Goal: Transaction & Acquisition: Purchase product/service

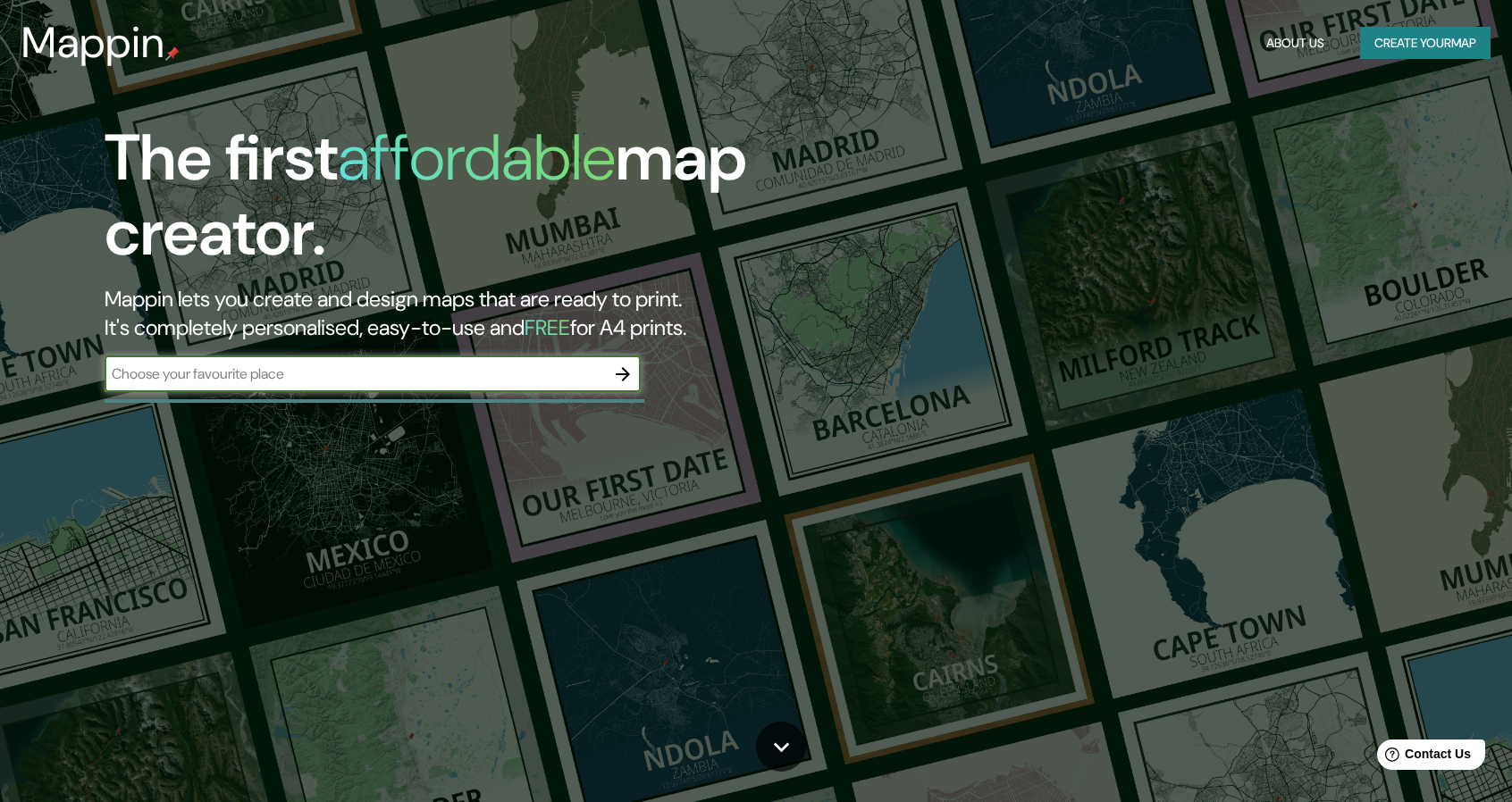
click at [1364, 35] on button "Create your map" at bounding box center [1426, 43] width 131 height 33
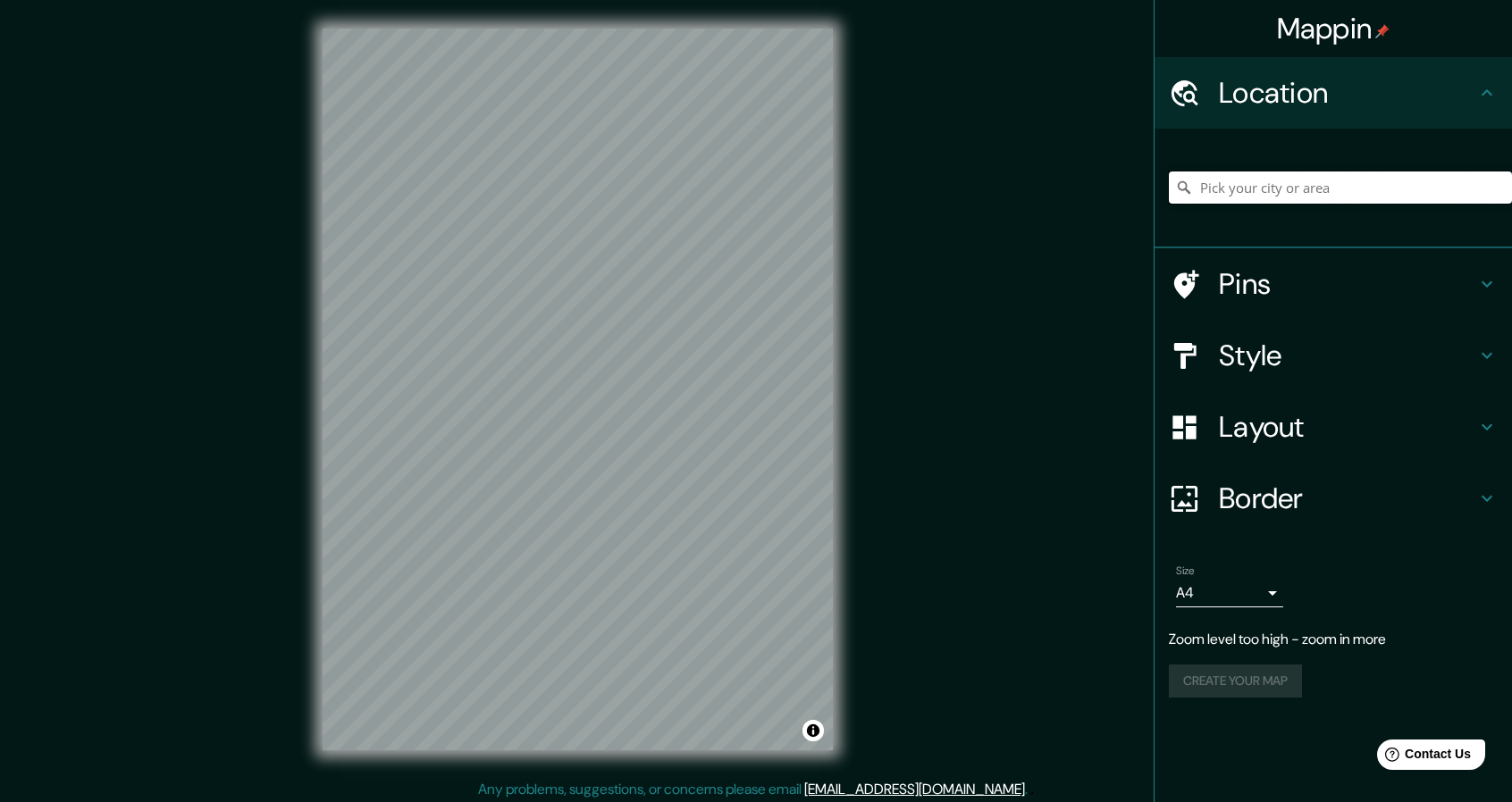
click at [1204, 183] on input "Pick your city or area" at bounding box center [1341, 187] width 343 height 32
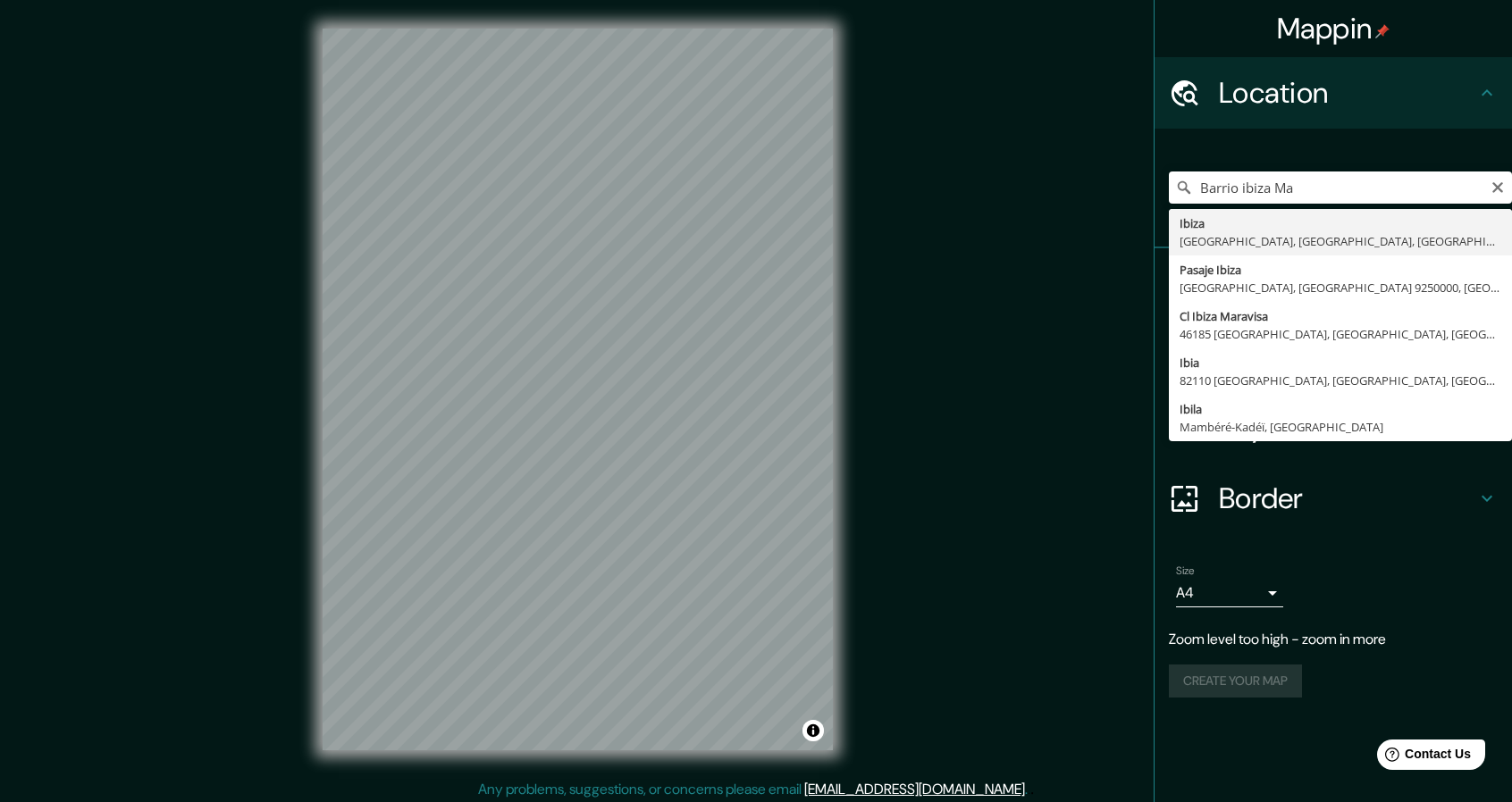
type input "Ibiza, [GEOGRAPHIC_DATA], [GEOGRAPHIC_DATA], [GEOGRAPHIC_DATA]"
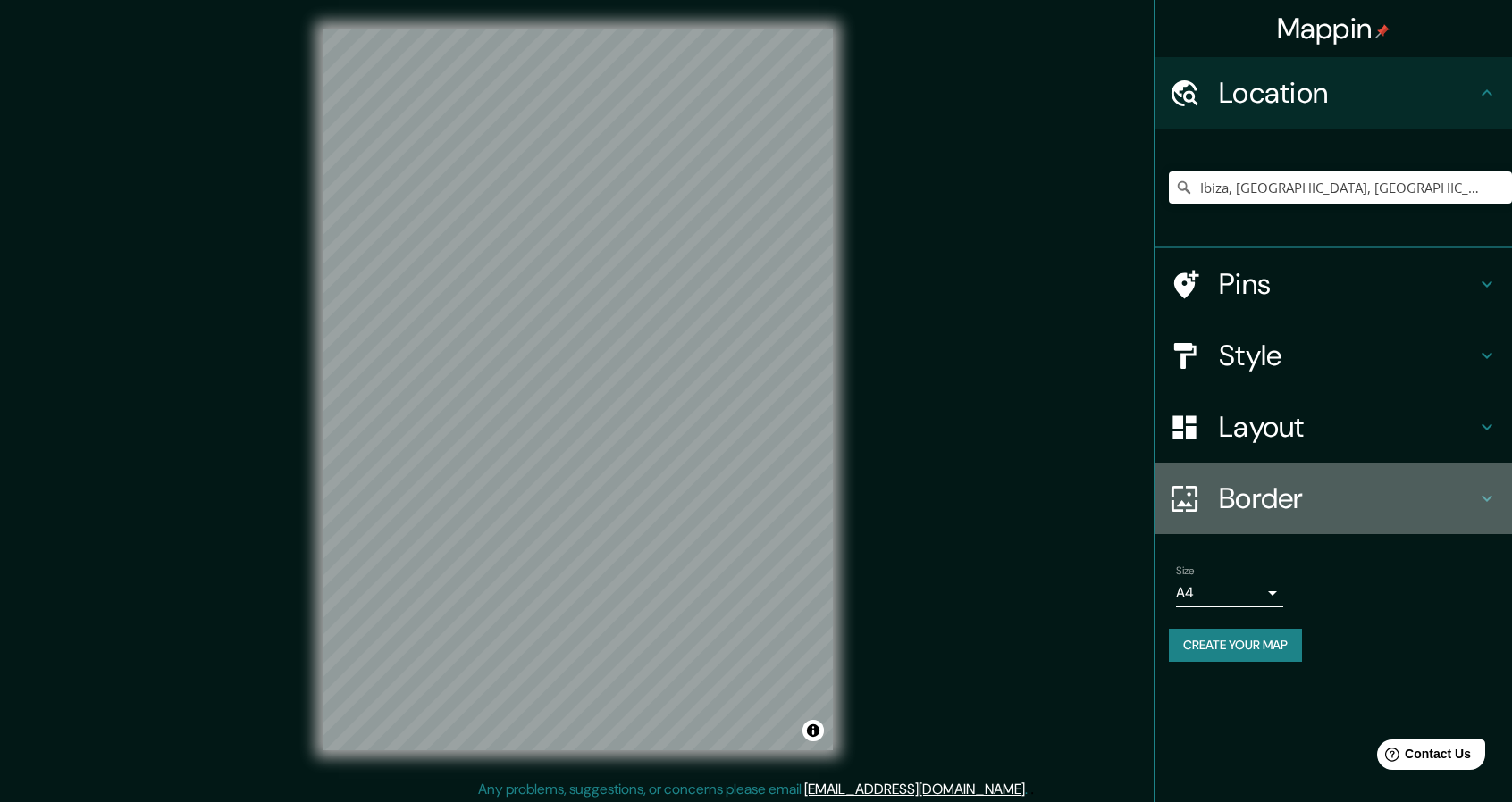
click at [1255, 478] on div "Border" at bounding box center [1333, 498] width 358 height 72
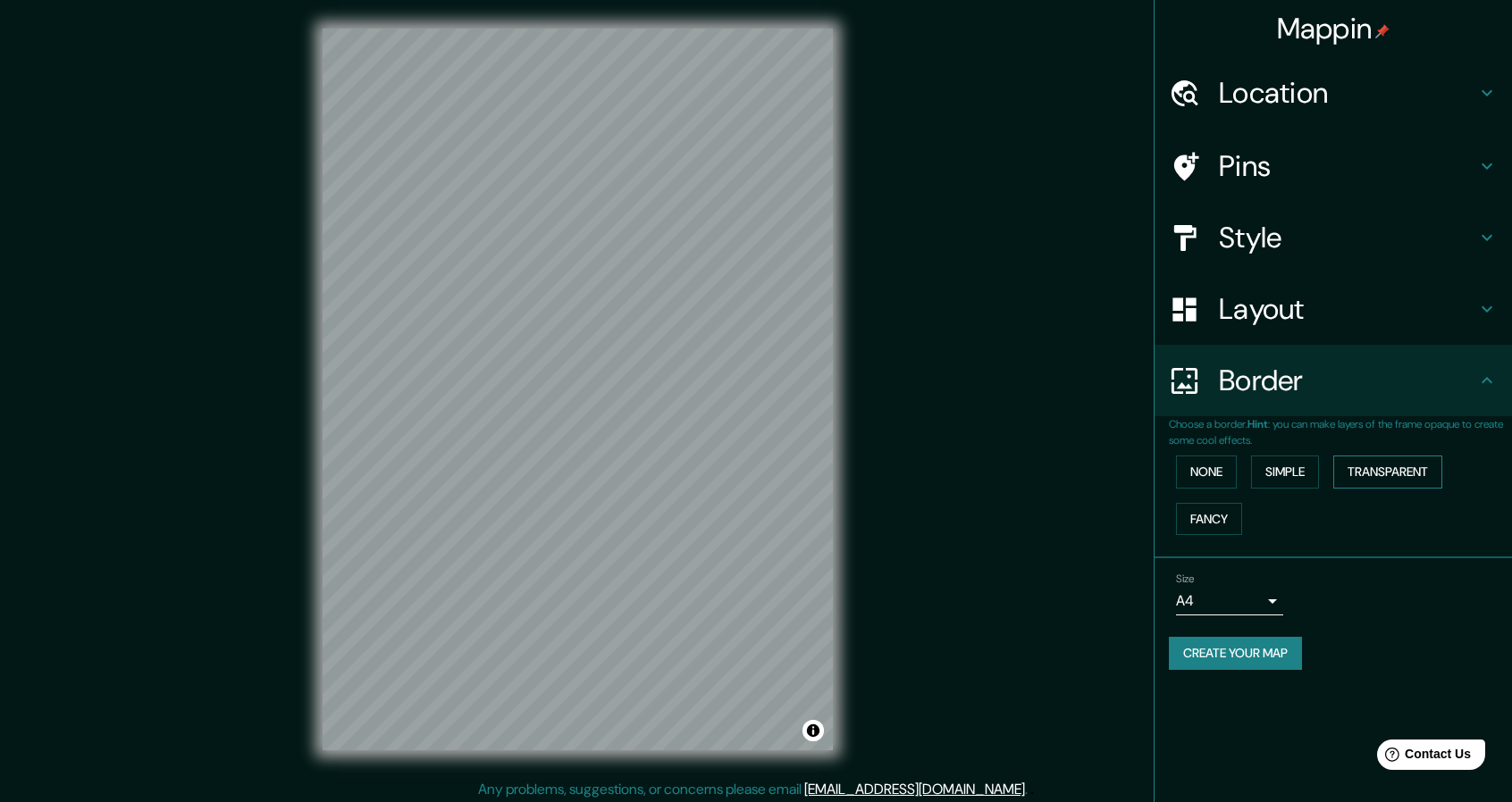
click at [1398, 466] on button "Transparent" at bounding box center [1387, 472] width 109 height 33
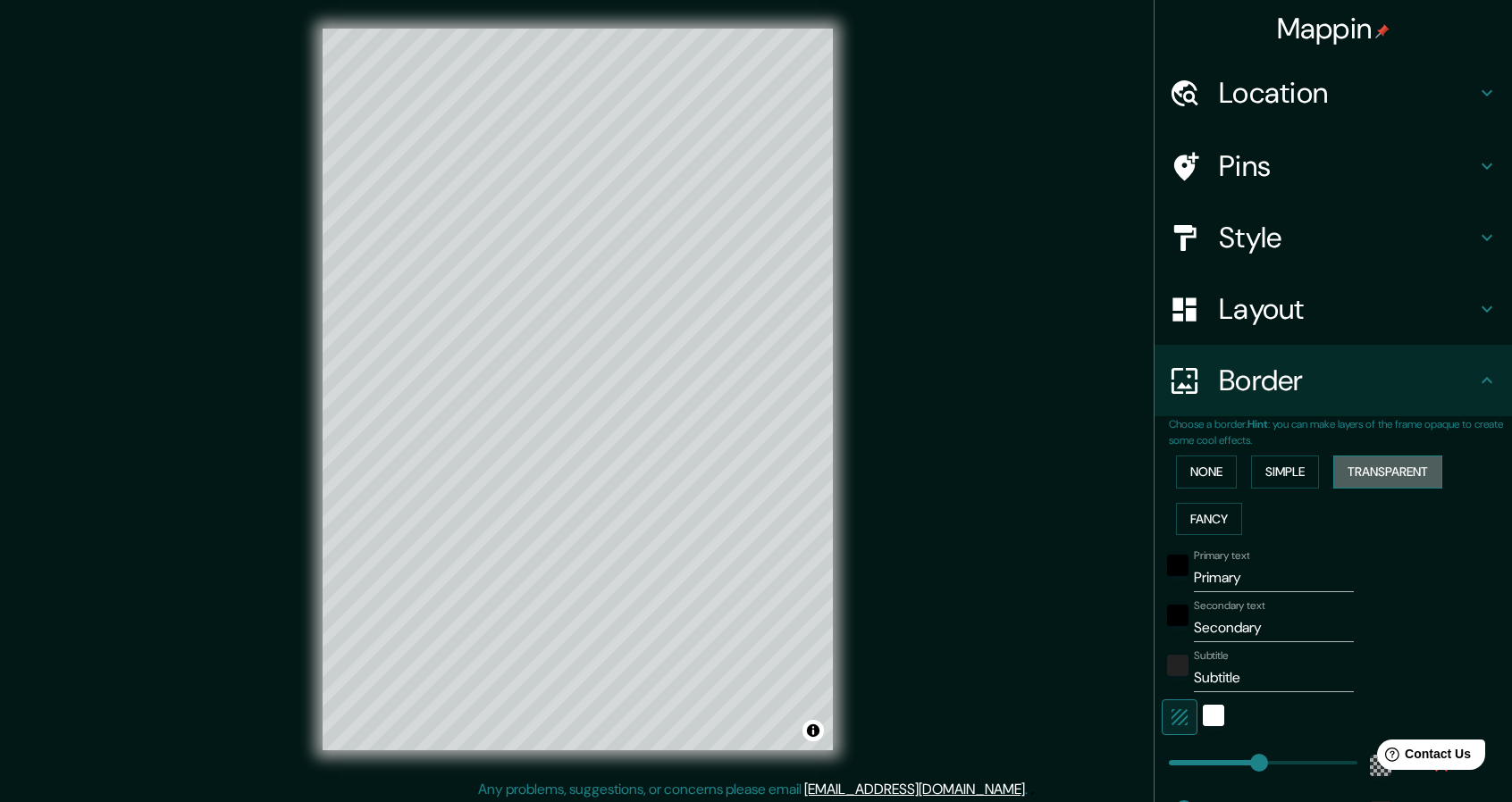
click at [1396, 466] on button "Transparent" at bounding box center [1387, 472] width 109 height 33
type input "274"
type input "46"
click at [1301, 476] on button "Simple" at bounding box center [1285, 472] width 68 height 33
click at [1251, 476] on button "Simple" at bounding box center [1285, 472] width 68 height 33
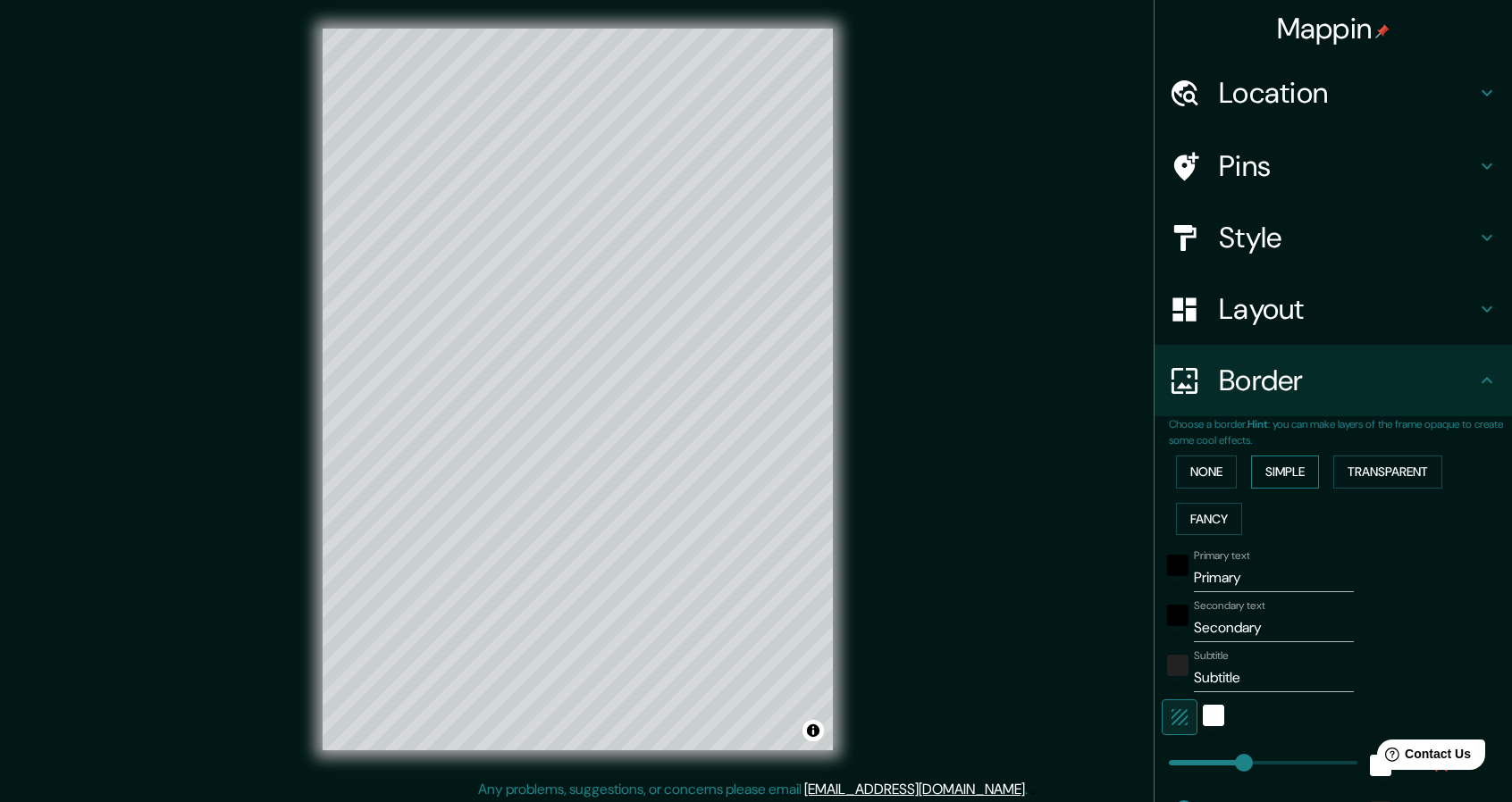
type input "228"
type input "46"
click at [1224, 475] on div "None Simple Transparent Fancy" at bounding box center [1341, 495] width 343 height 94
click at [1211, 475] on button "None" at bounding box center [1206, 472] width 61 height 33
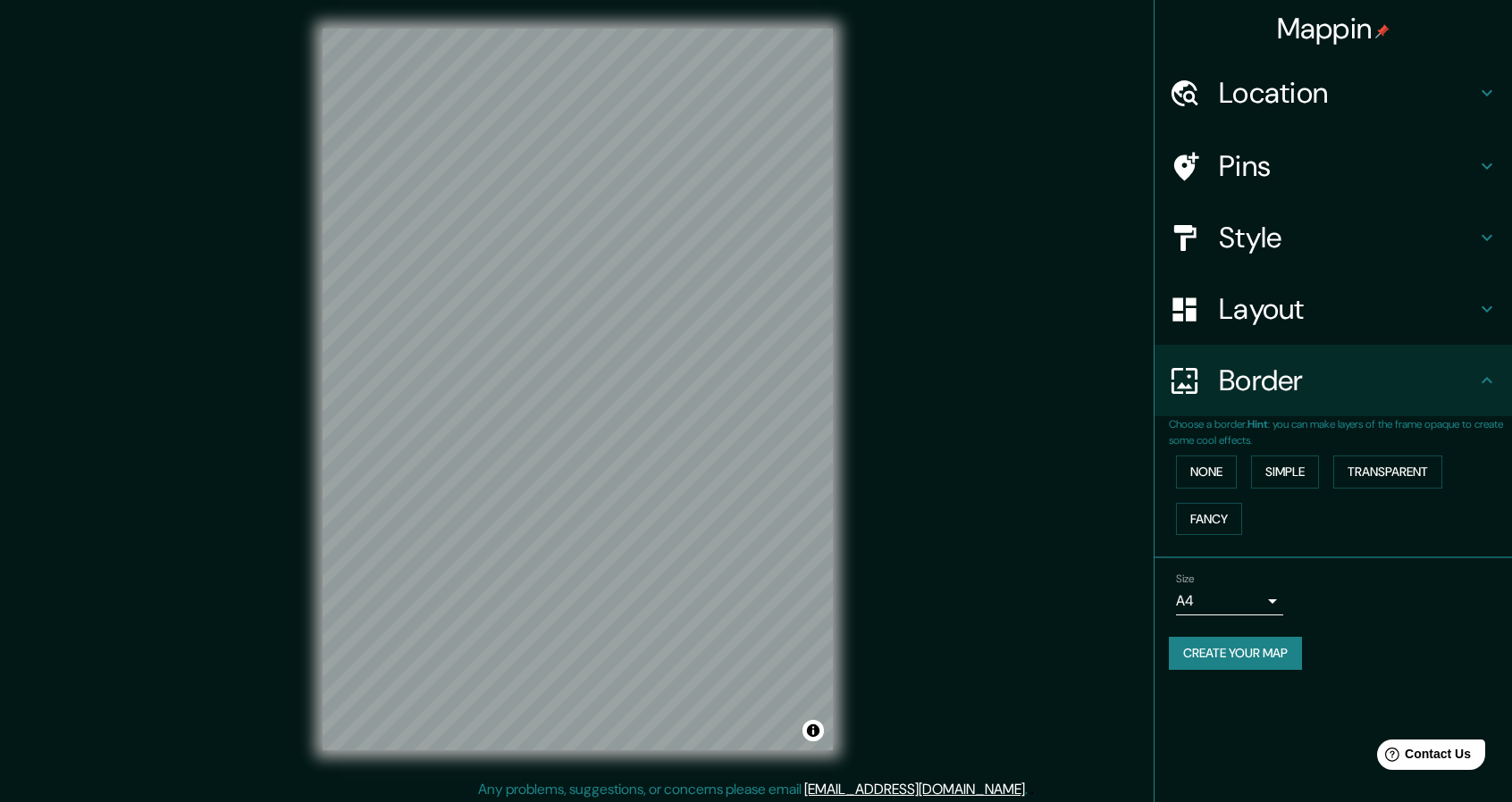
click at [1242, 303] on h4 "Layout" at bounding box center [1347, 309] width 257 height 36
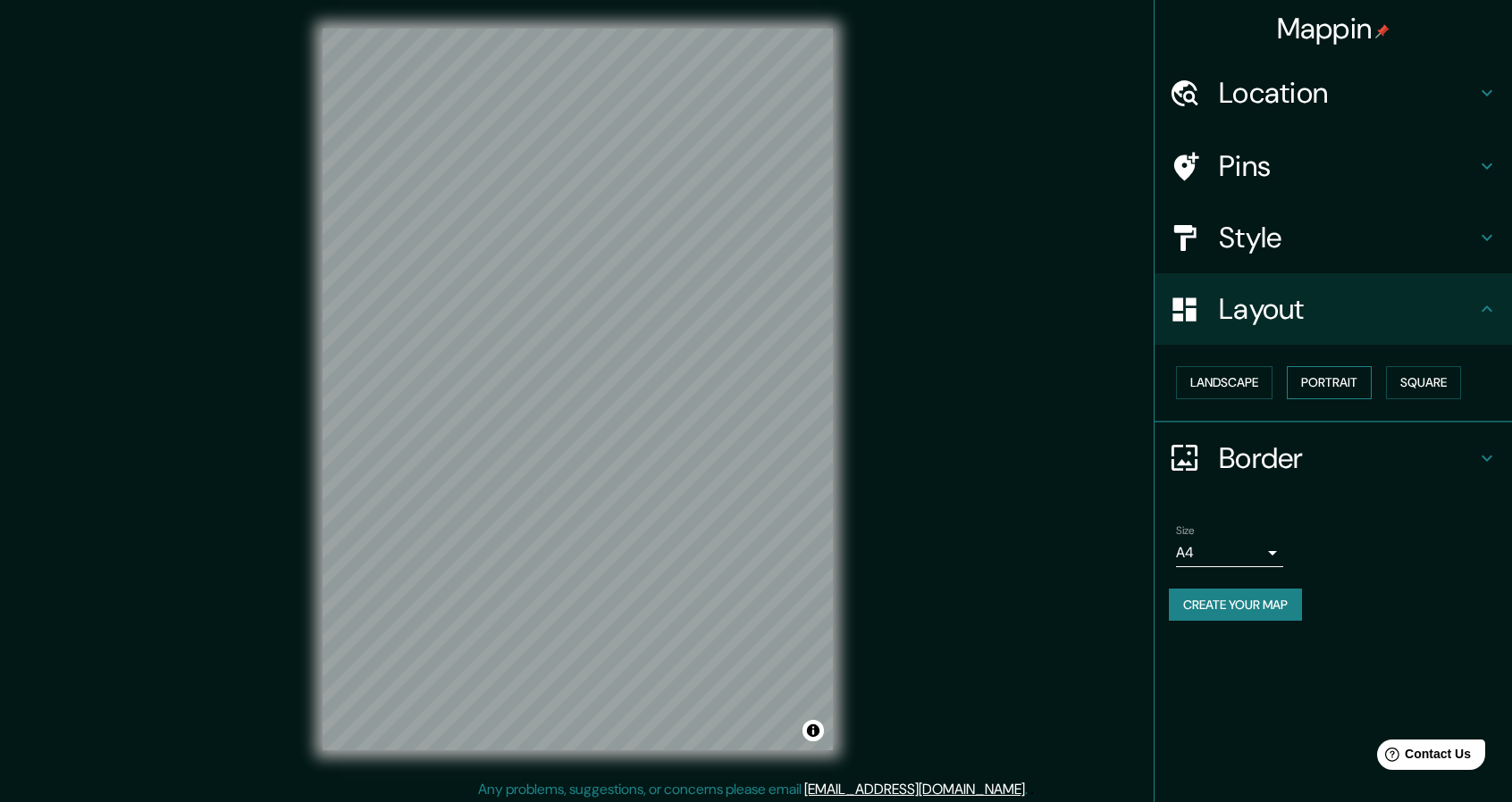
click at [1339, 371] on button "Portrait" at bounding box center [1329, 382] width 85 height 33
click at [1430, 378] on button "Square" at bounding box center [1423, 382] width 75 height 33
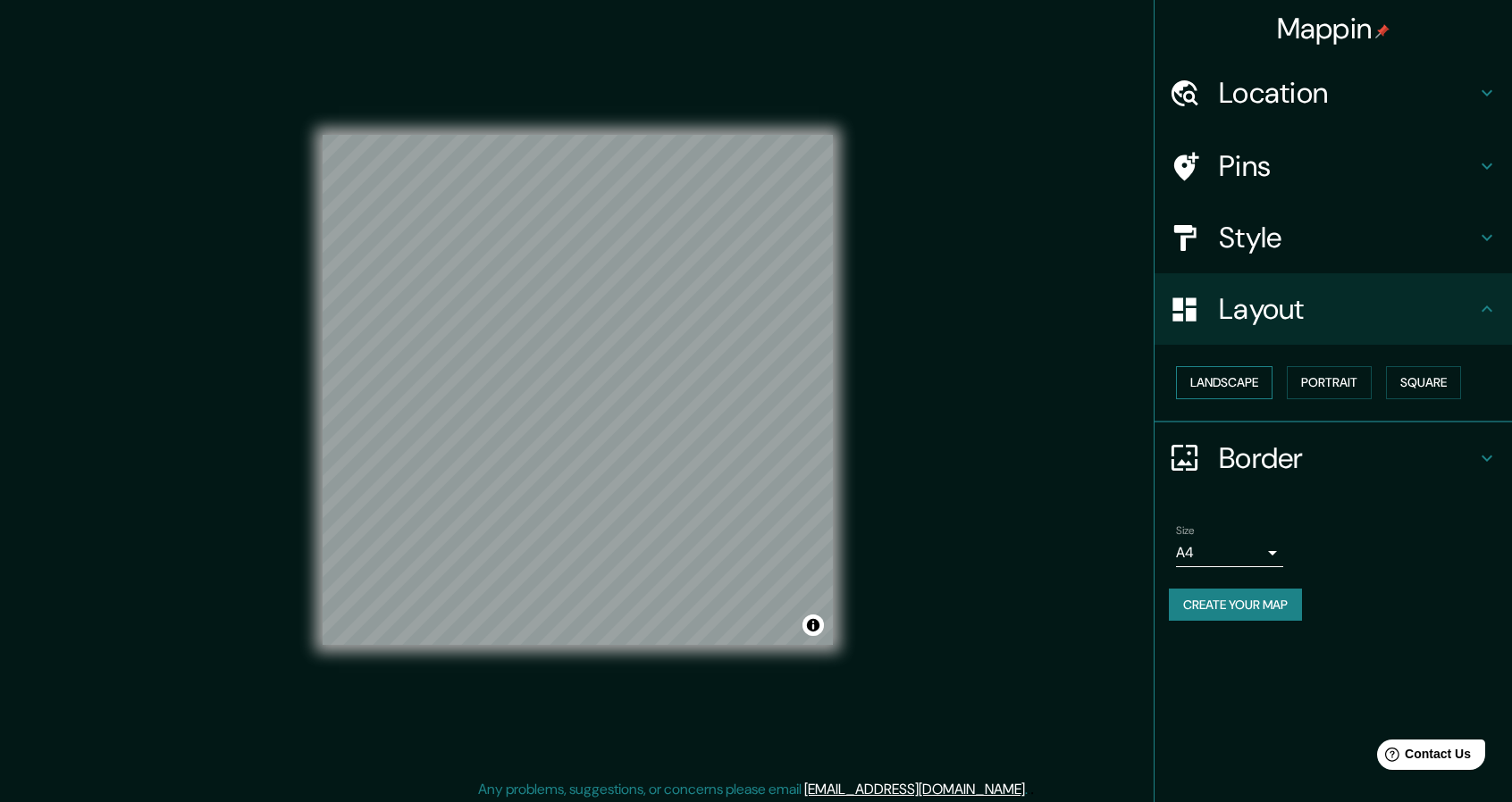
click at [1254, 383] on button "Landscape" at bounding box center [1224, 382] width 97 height 33
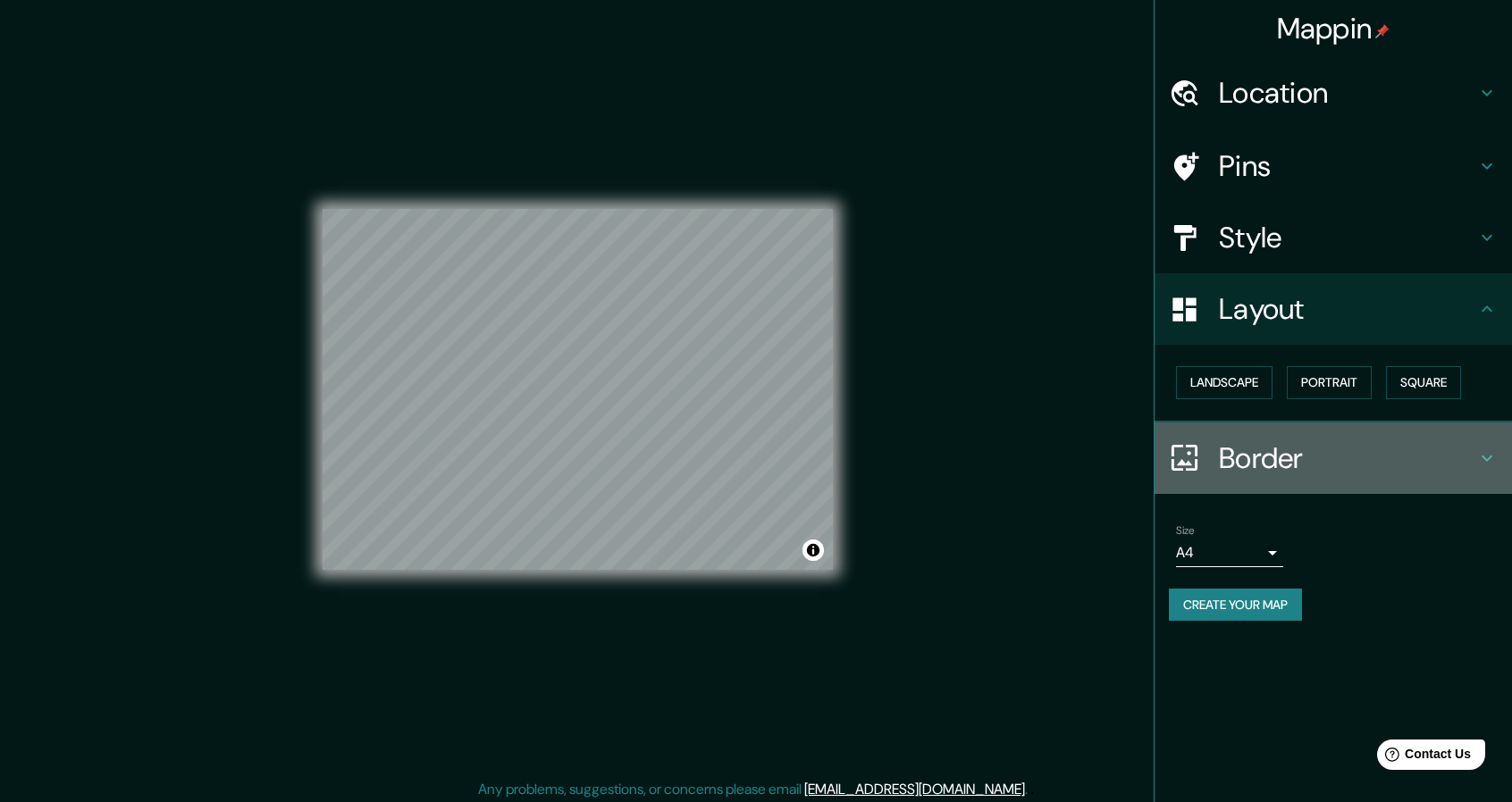
click at [1495, 451] on icon at bounding box center [1487, 458] width 22 height 22
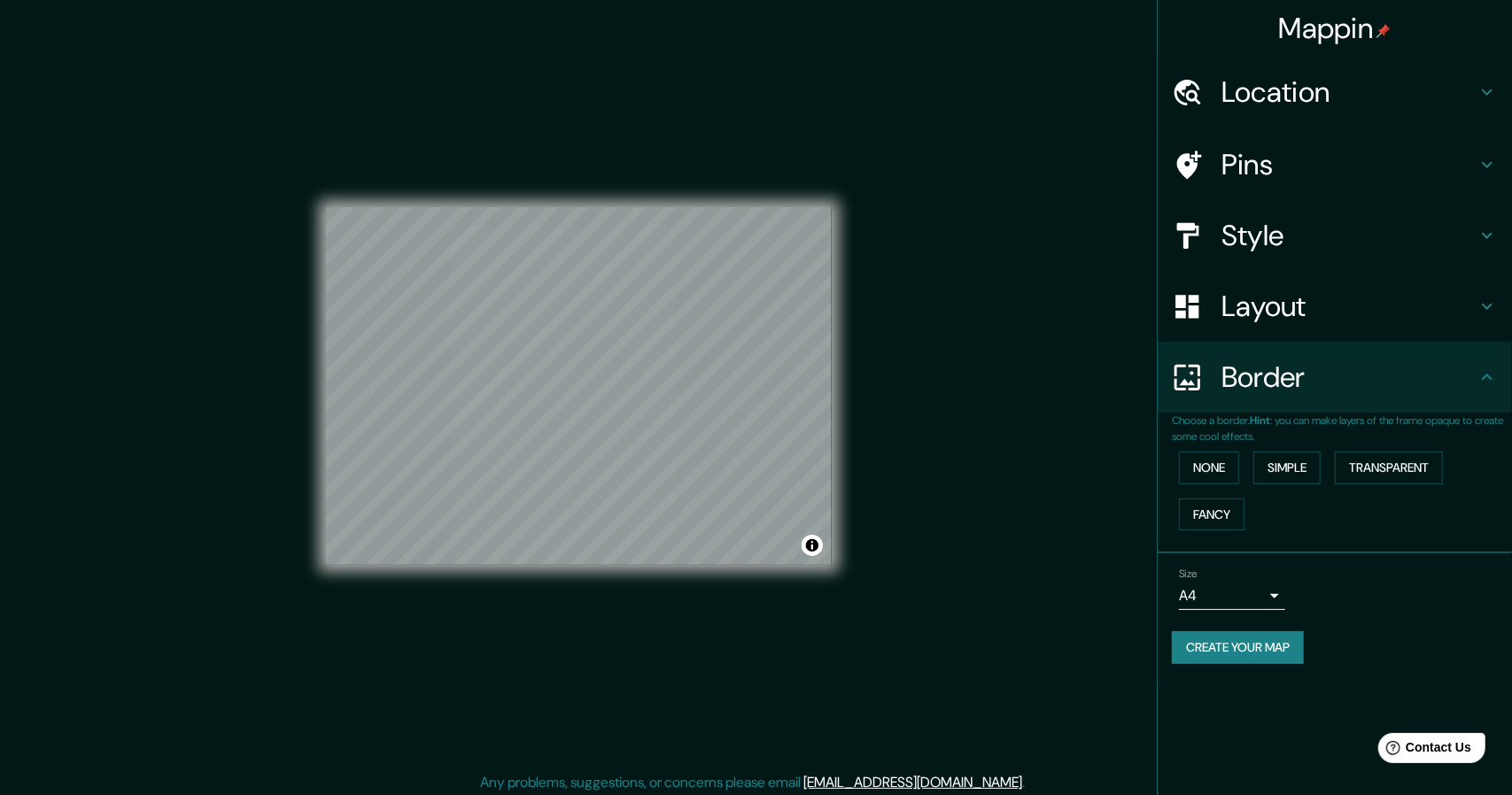
click at [1237, 591] on body "Mappin Location Ibiza, Madrid, Madrid, España Pins Style Layout Border Choose a…" at bounding box center [756, 398] width 1512 height 795
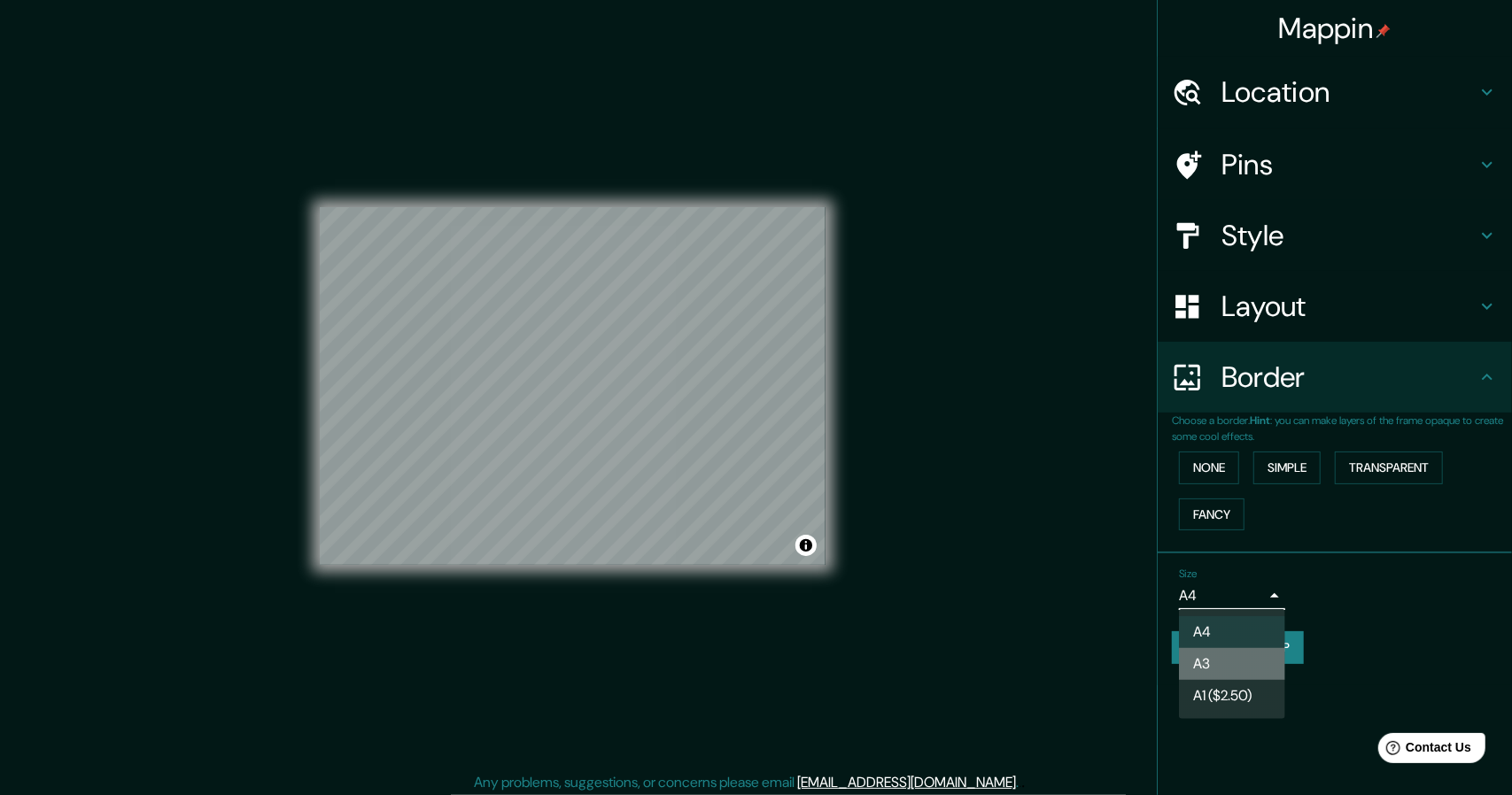
click at [1217, 671] on li "A3" at bounding box center [1232, 664] width 106 height 32
type input "a4"
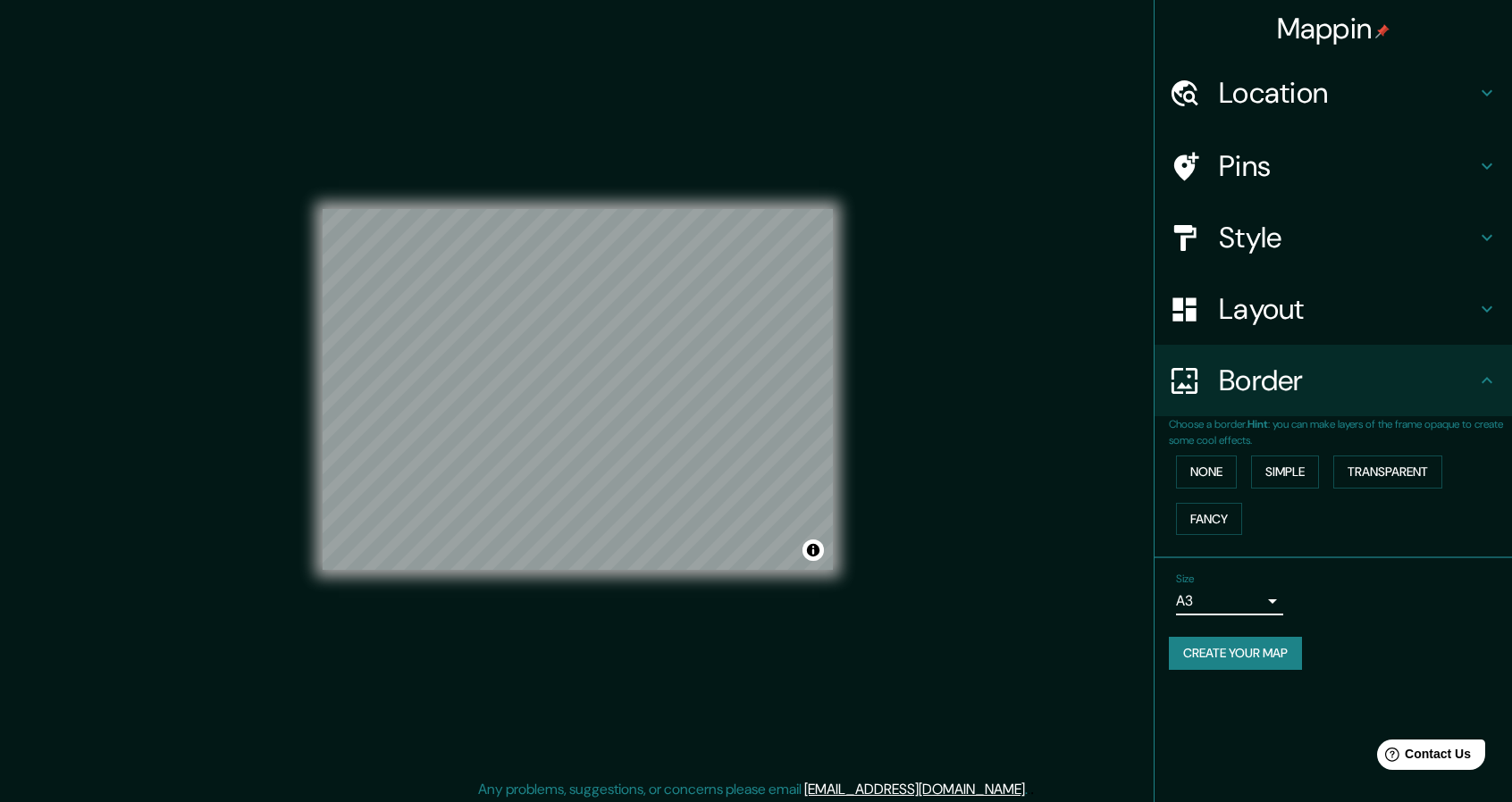
click at [1246, 654] on button "Create your map" at bounding box center [1236, 654] width 133 height 33
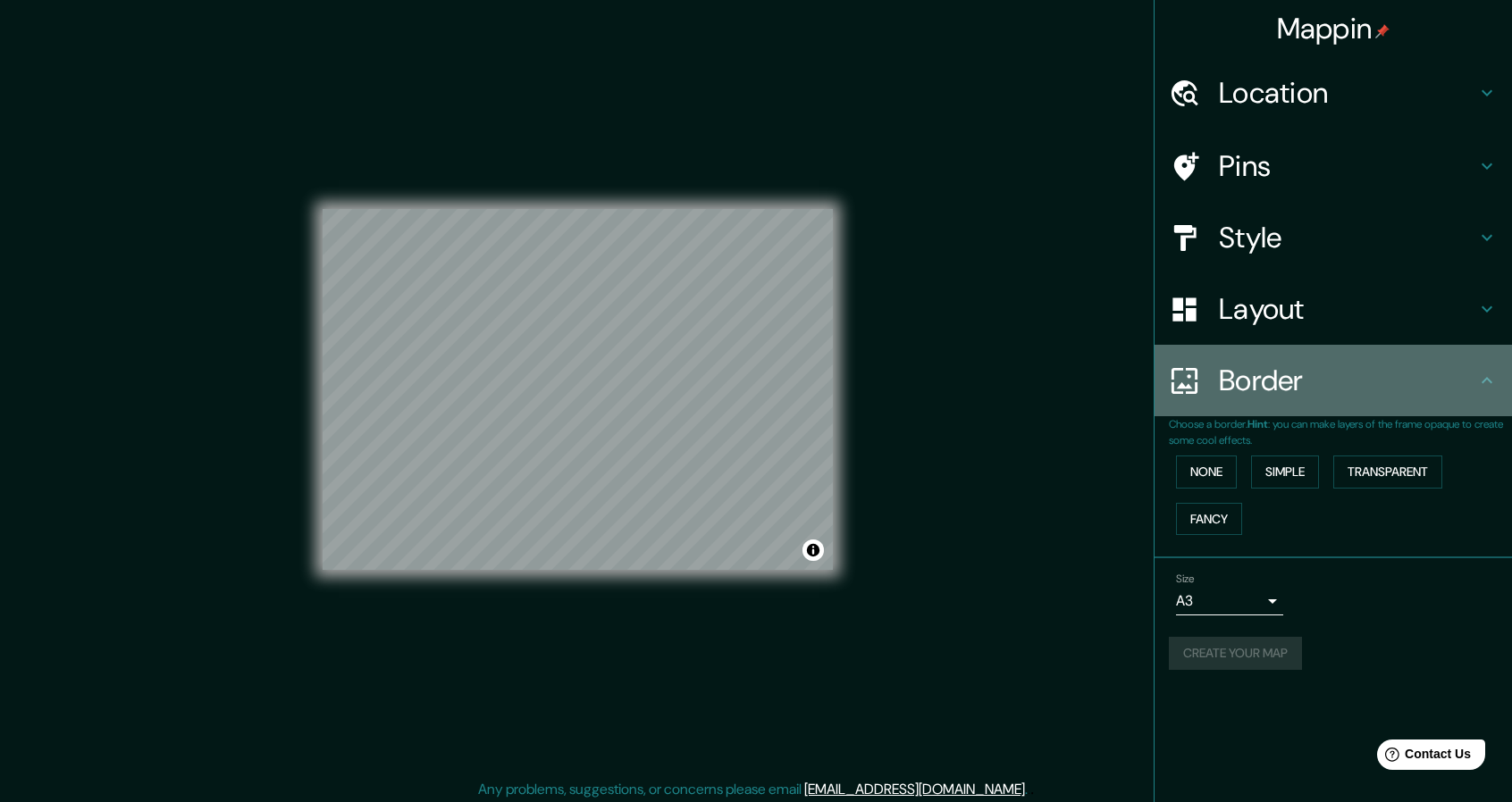
click at [1489, 377] on icon at bounding box center [1487, 380] width 22 height 22
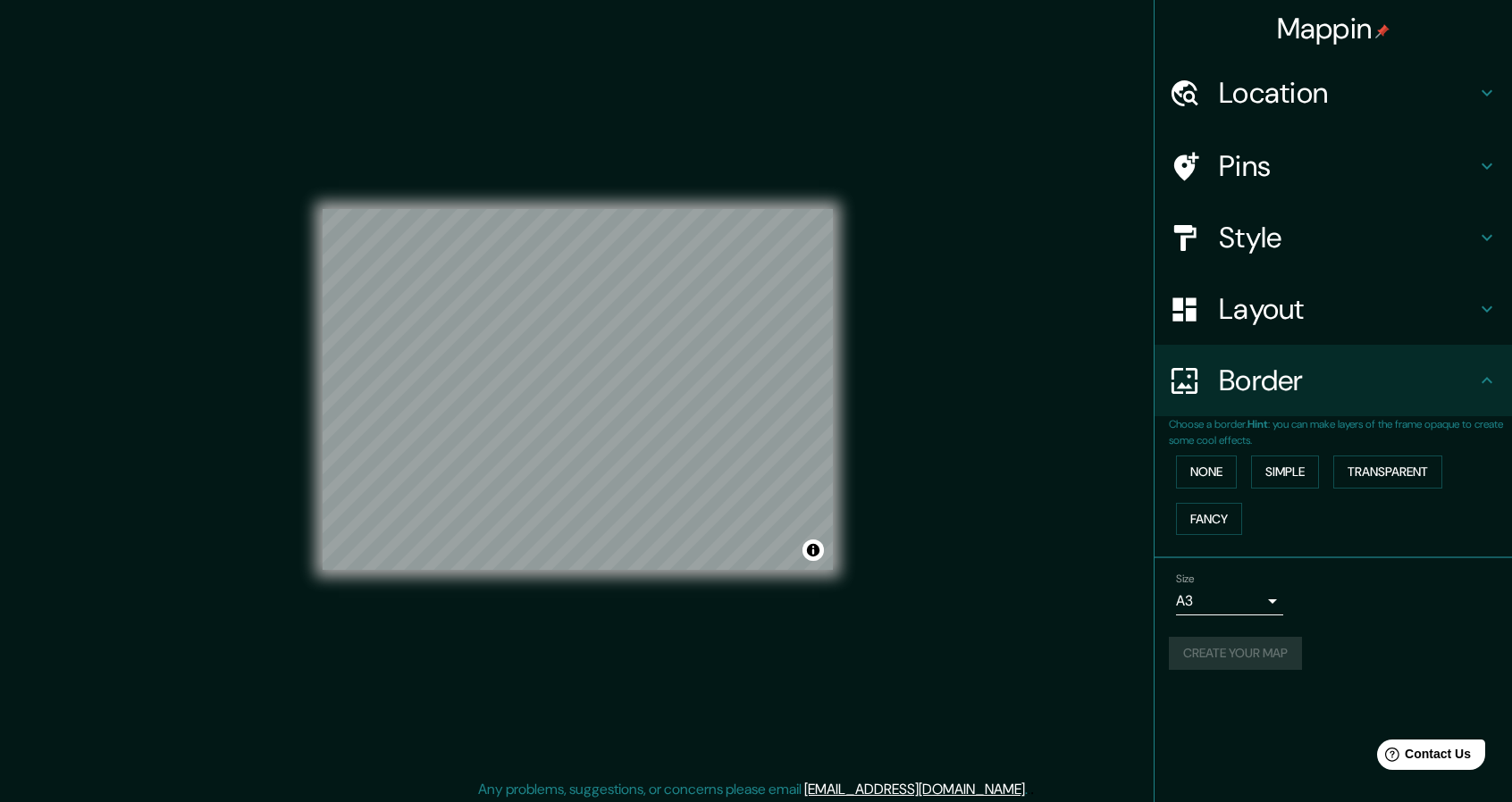
click at [1489, 377] on icon at bounding box center [1487, 380] width 22 height 22
click at [1482, 335] on div "Layout" at bounding box center [1333, 309] width 358 height 72
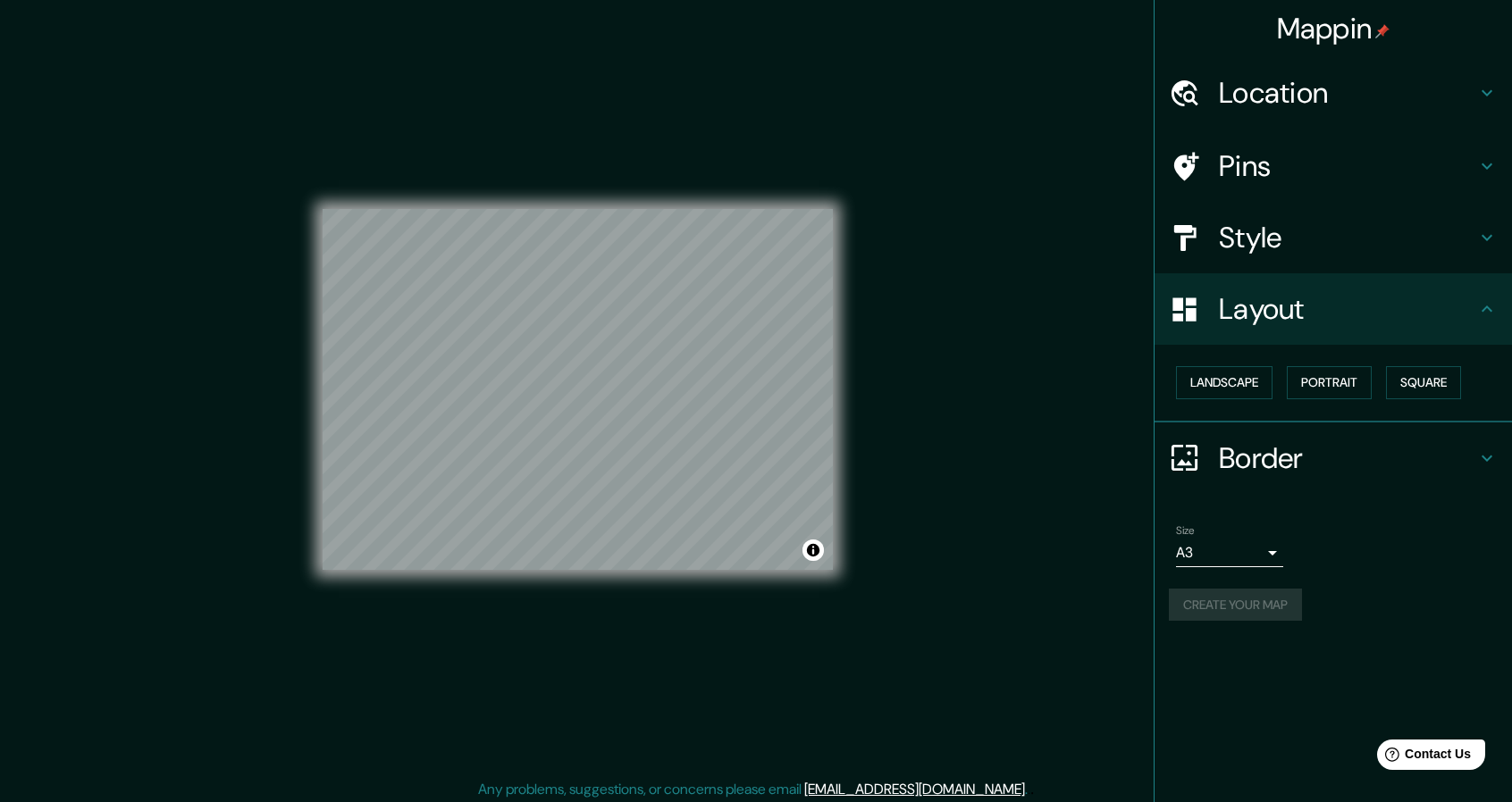
click at [1461, 269] on ul "Location Ibiza, Madrid, Madrid, España Pins Style Layout Landscape Portrait Squ…" at bounding box center [1333, 349] width 358 height 585
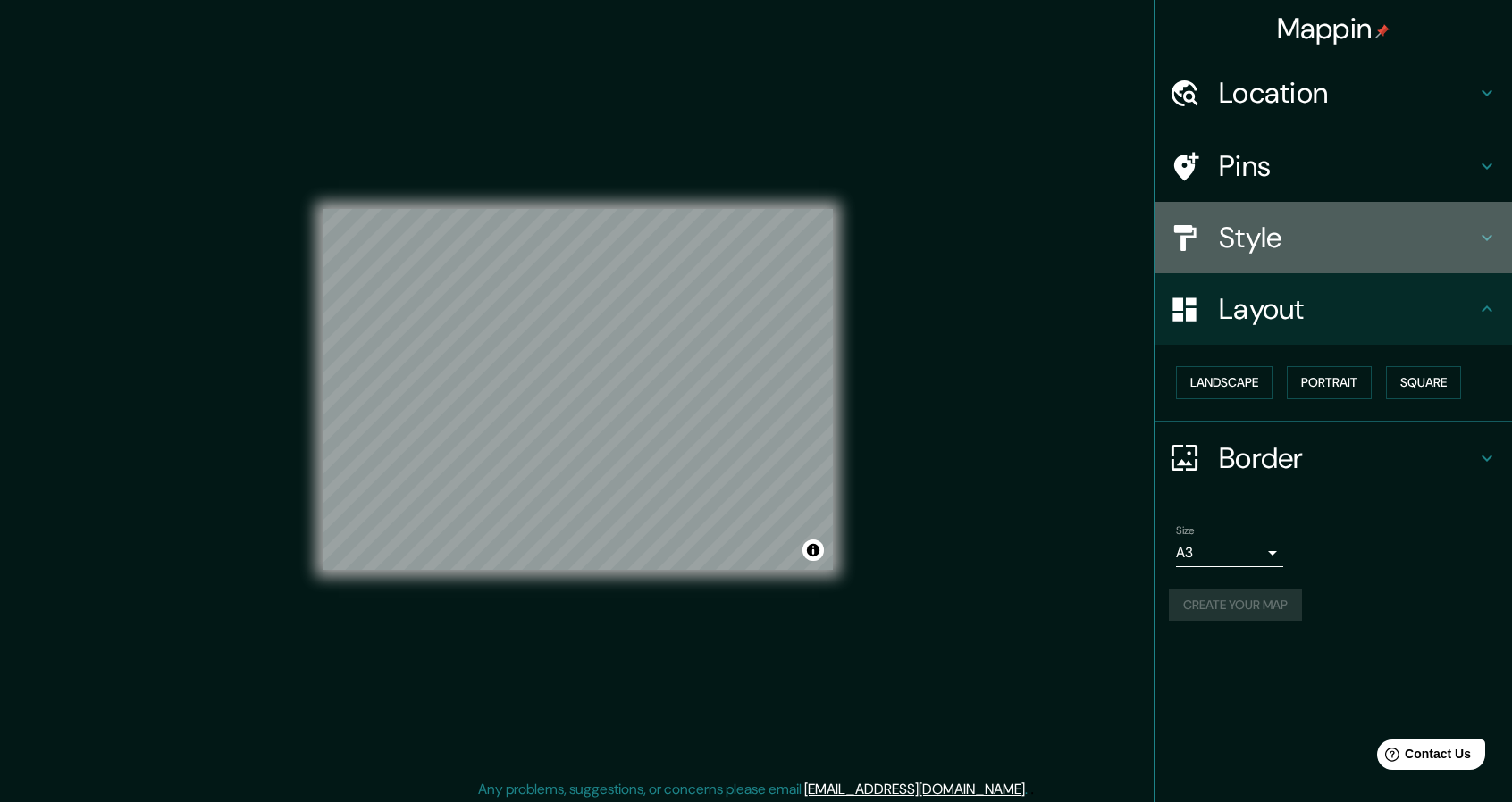
click at [1457, 252] on div "Style" at bounding box center [1333, 237] width 358 height 72
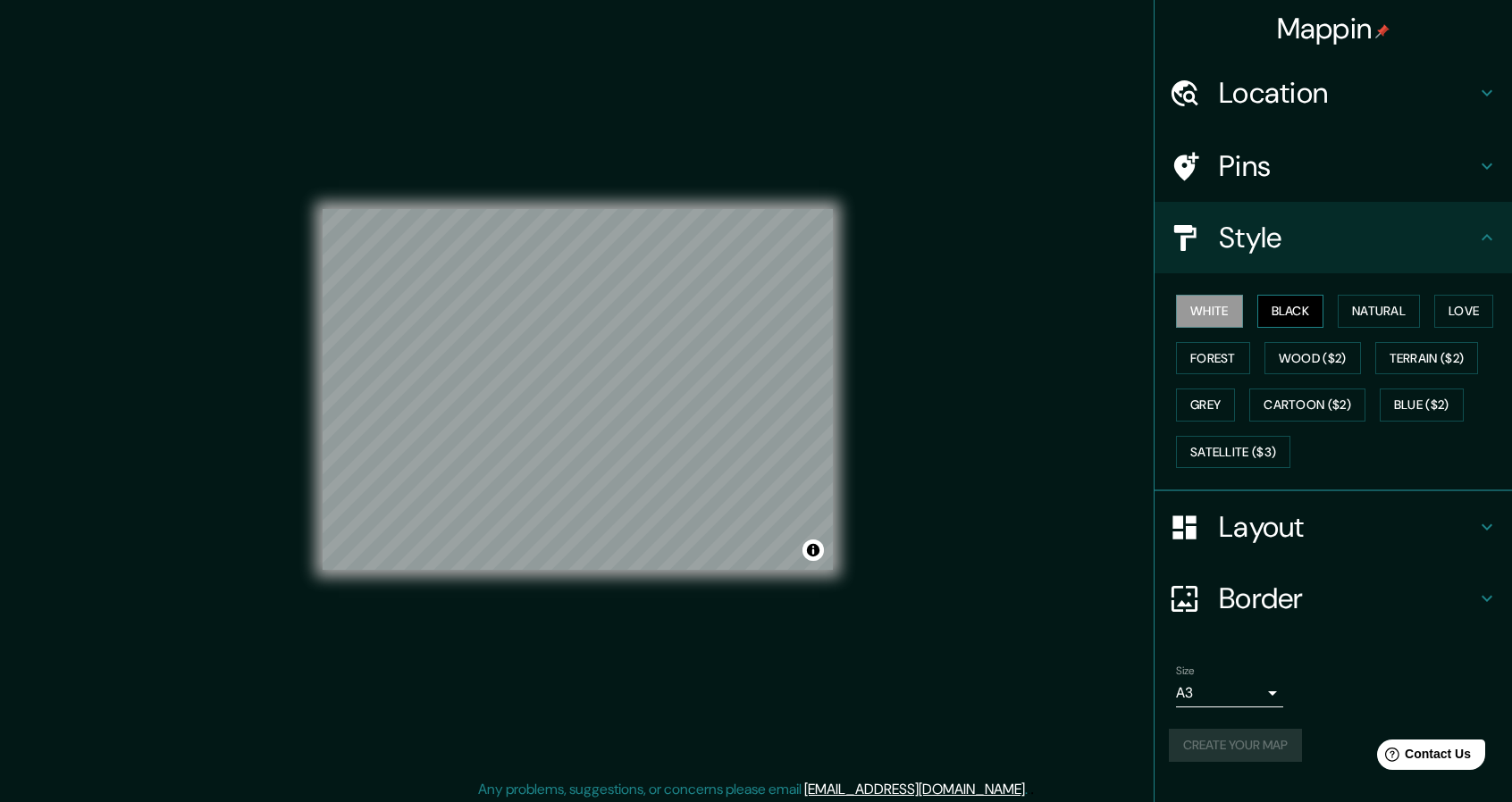
click at [1310, 305] on button "Black" at bounding box center [1291, 311] width 67 height 33
click at [1363, 305] on button "Natural" at bounding box center [1379, 311] width 82 height 33
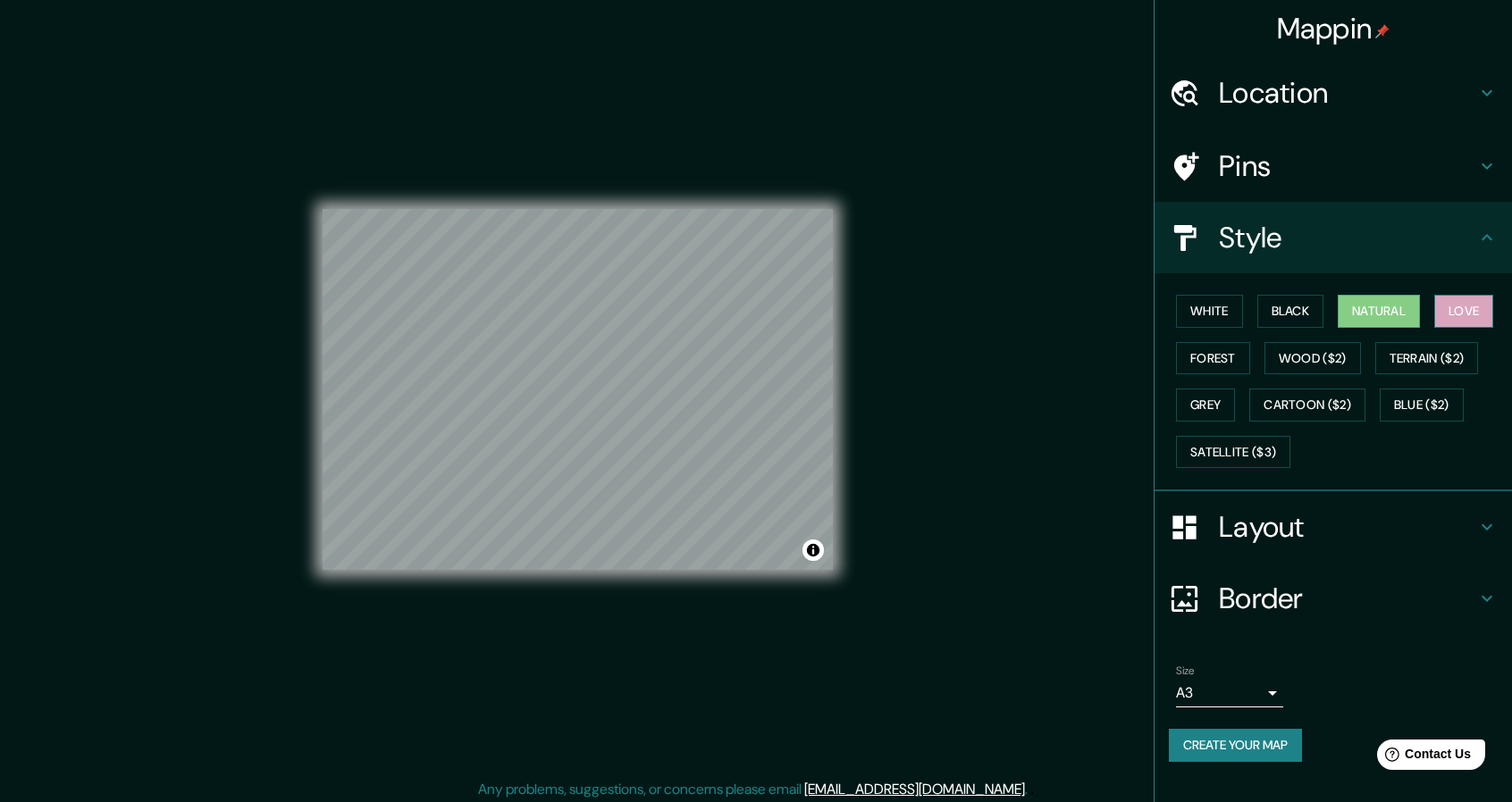
click at [1449, 306] on button "Love" at bounding box center [1464, 311] width 59 height 33
click at [1243, 353] on button "Forest" at bounding box center [1213, 358] width 74 height 33
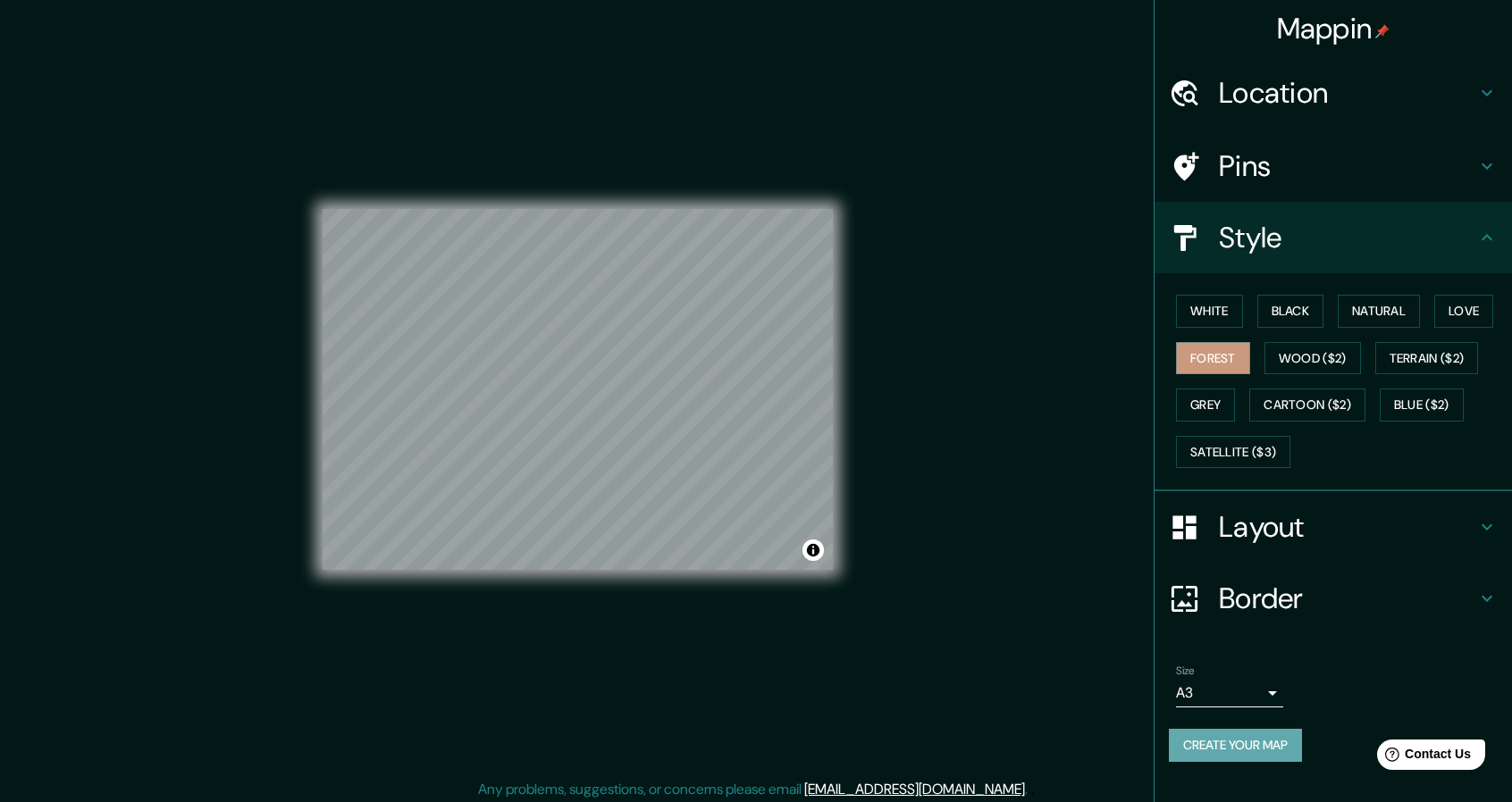
click at [1259, 737] on button "Create your map" at bounding box center [1236, 745] width 133 height 33
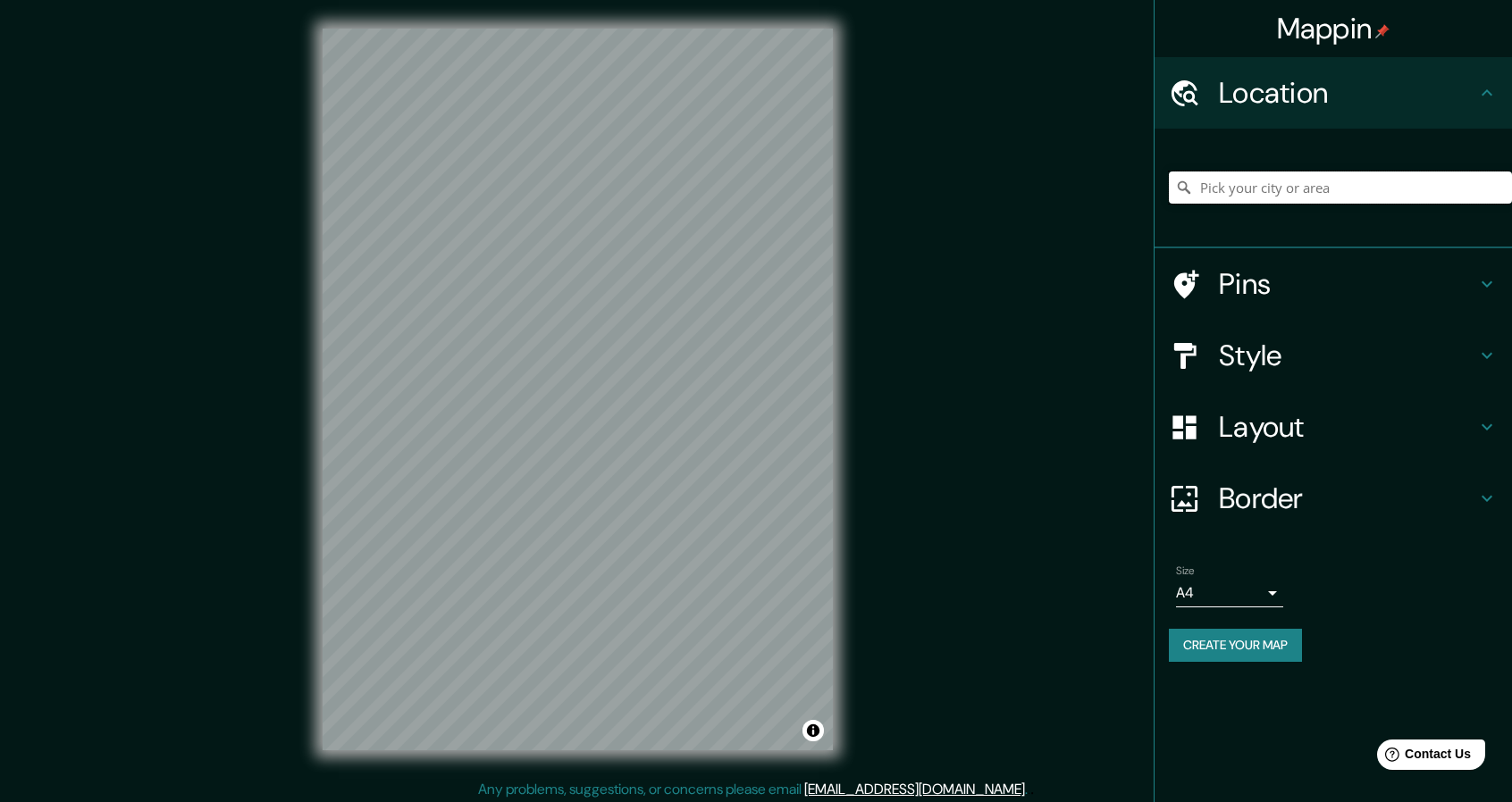
click at [1221, 191] on input "Pick your city or area" at bounding box center [1341, 187] width 343 height 32
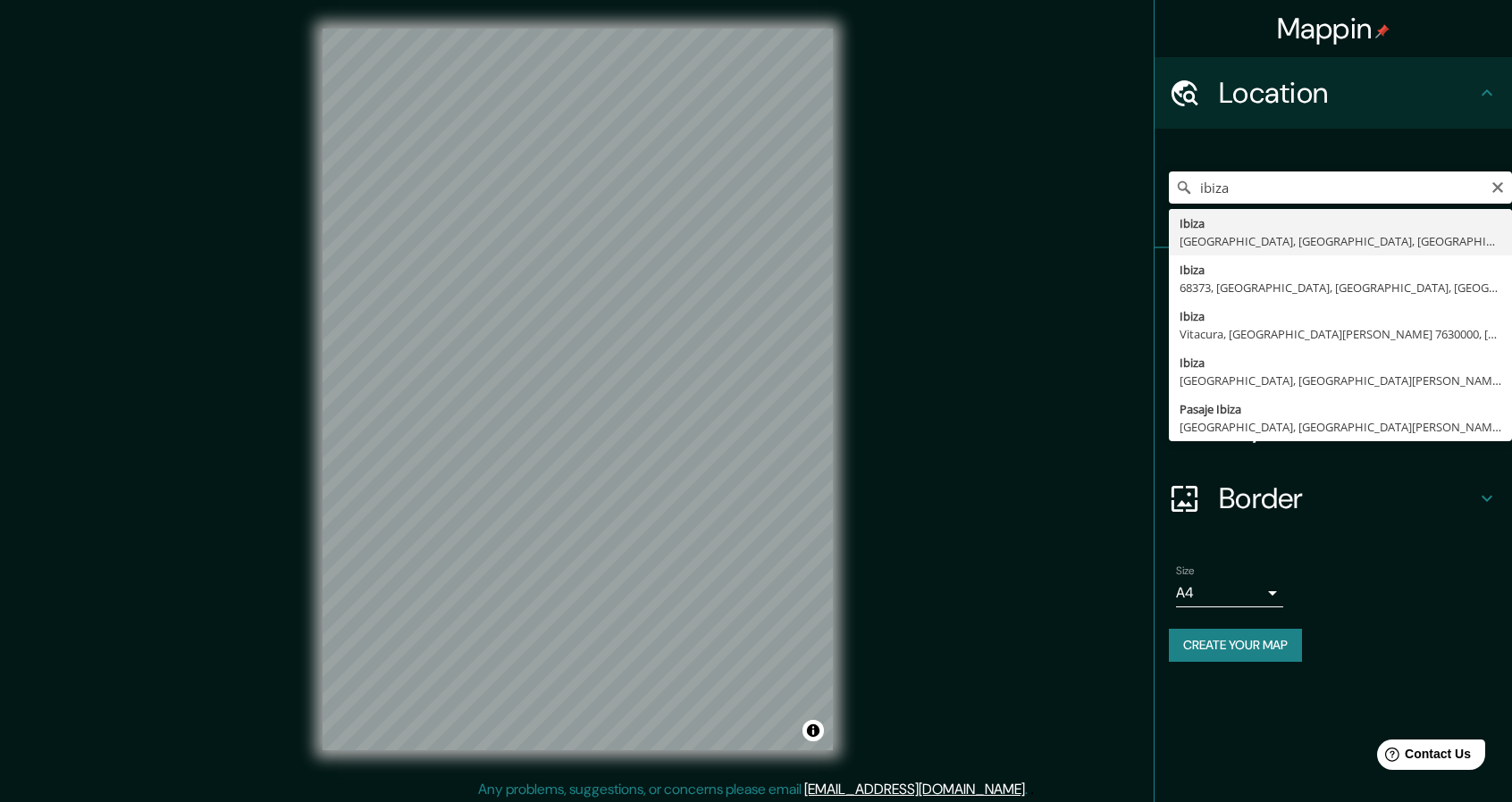
type input "Ibiza, [GEOGRAPHIC_DATA], [GEOGRAPHIC_DATA], [GEOGRAPHIC_DATA]"
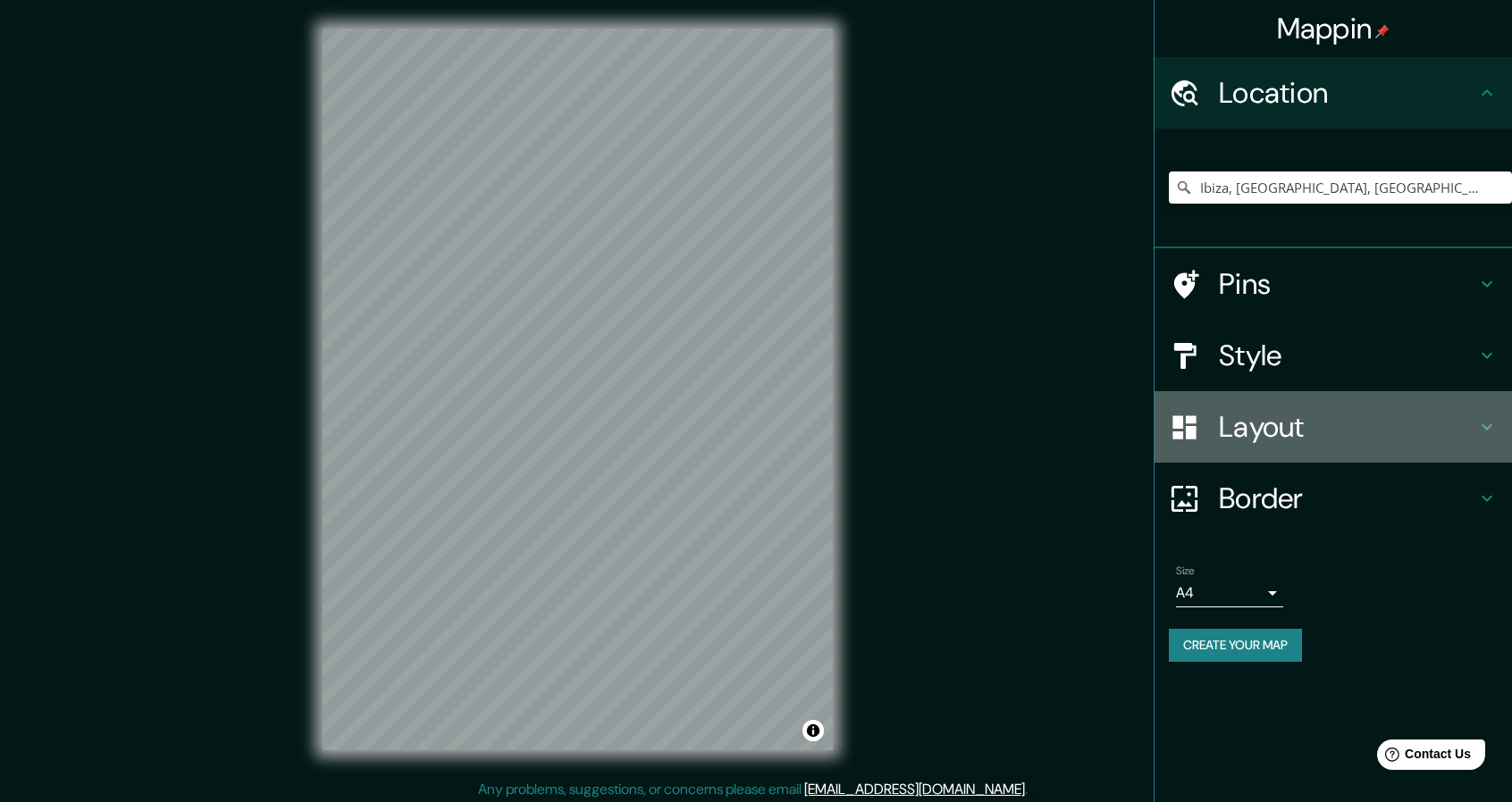
click at [1260, 445] on div "Layout" at bounding box center [1333, 427] width 358 height 72
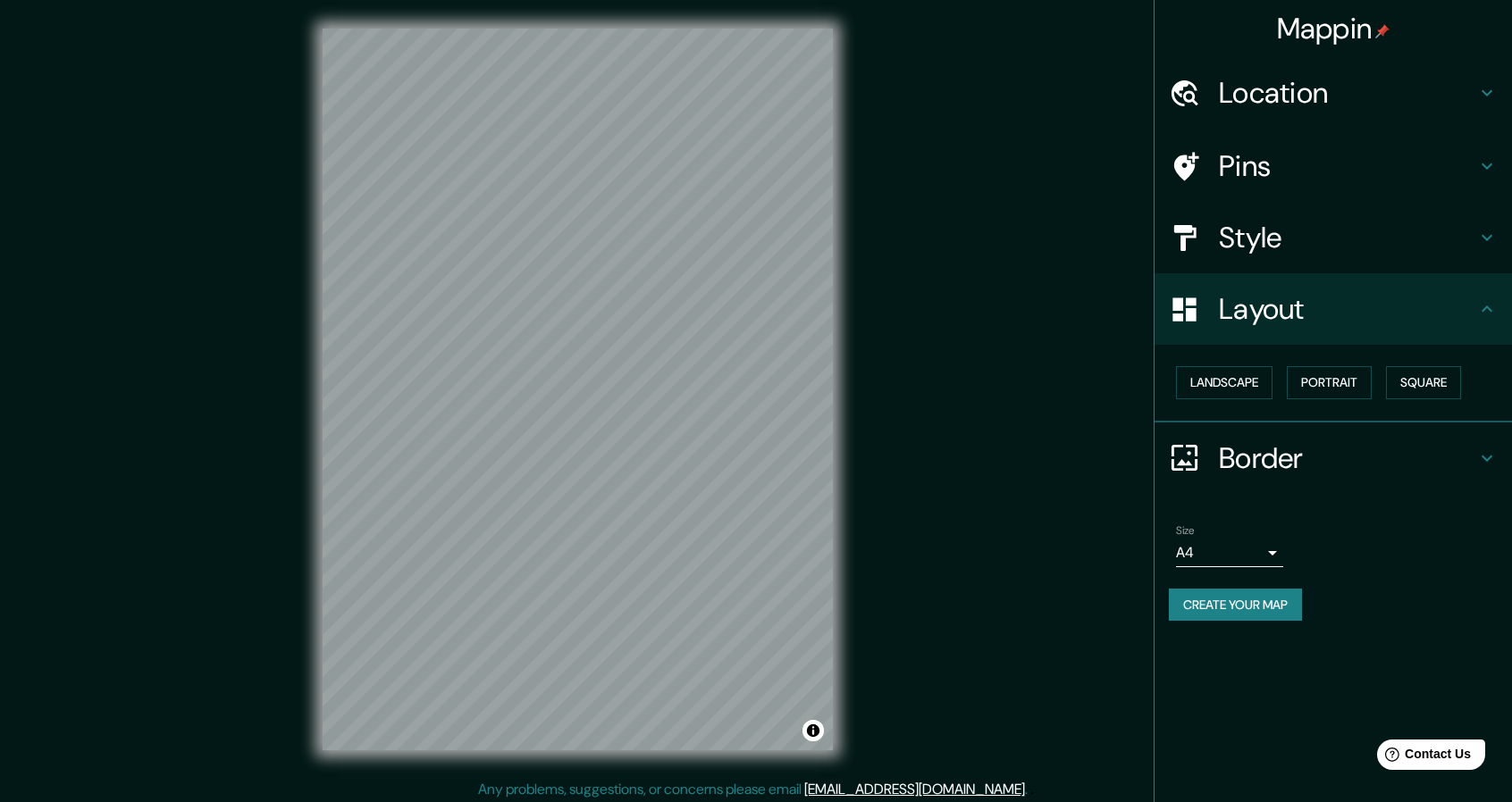
click at [1257, 401] on div "Landscape [GEOGRAPHIC_DATA]" at bounding box center [1341, 383] width 343 height 47
click at [1253, 395] on button "Landscape" at bounding box center [1224, 382] width 97 height 33
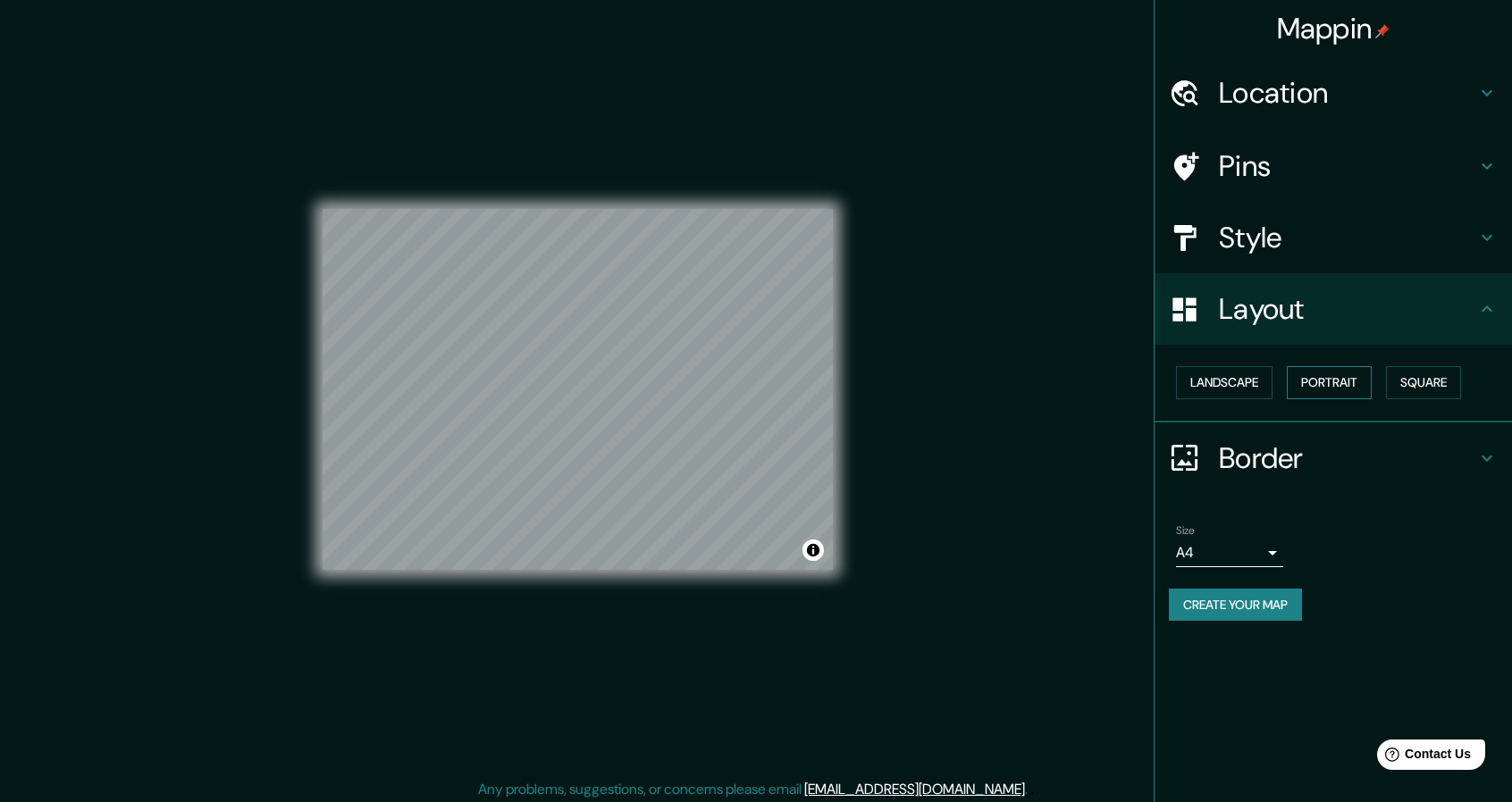
click at [1299, 387] on button "Portrait" at bounding box center [1329, 382] width 85 height 33
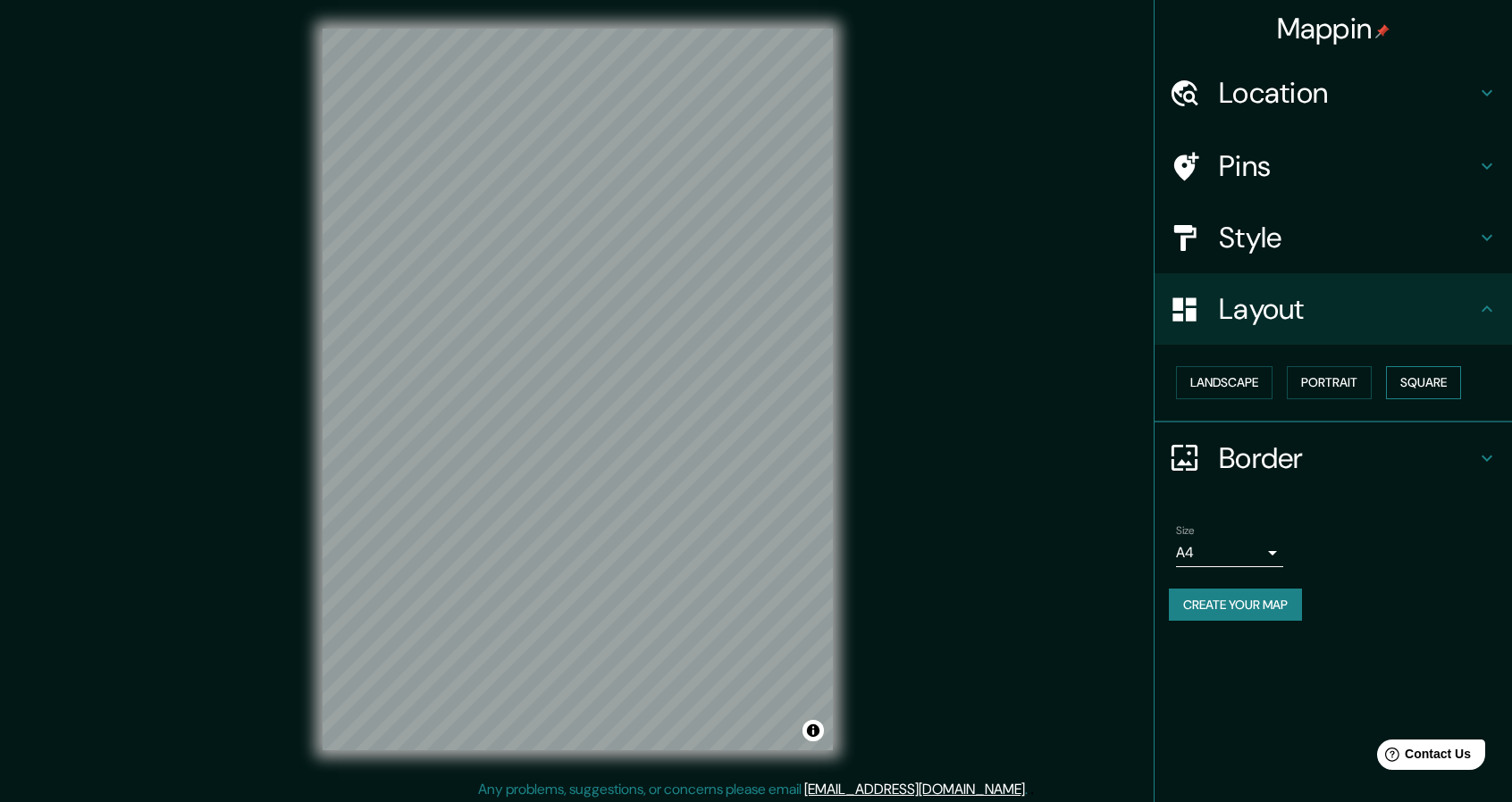
drag, startPoint x: 1380, startPoint y: 382, endPoint x: 1427, endPoint y: 381, distance: 47.0
click at [1393, 382] on div "Landscape [GEOGRAPHIC_DATA]" at bounding box center [1341, 383] width 343 height 47
click at [1427, 381] on button "Square" at bounding box center [1423, 382] width 75 height 33
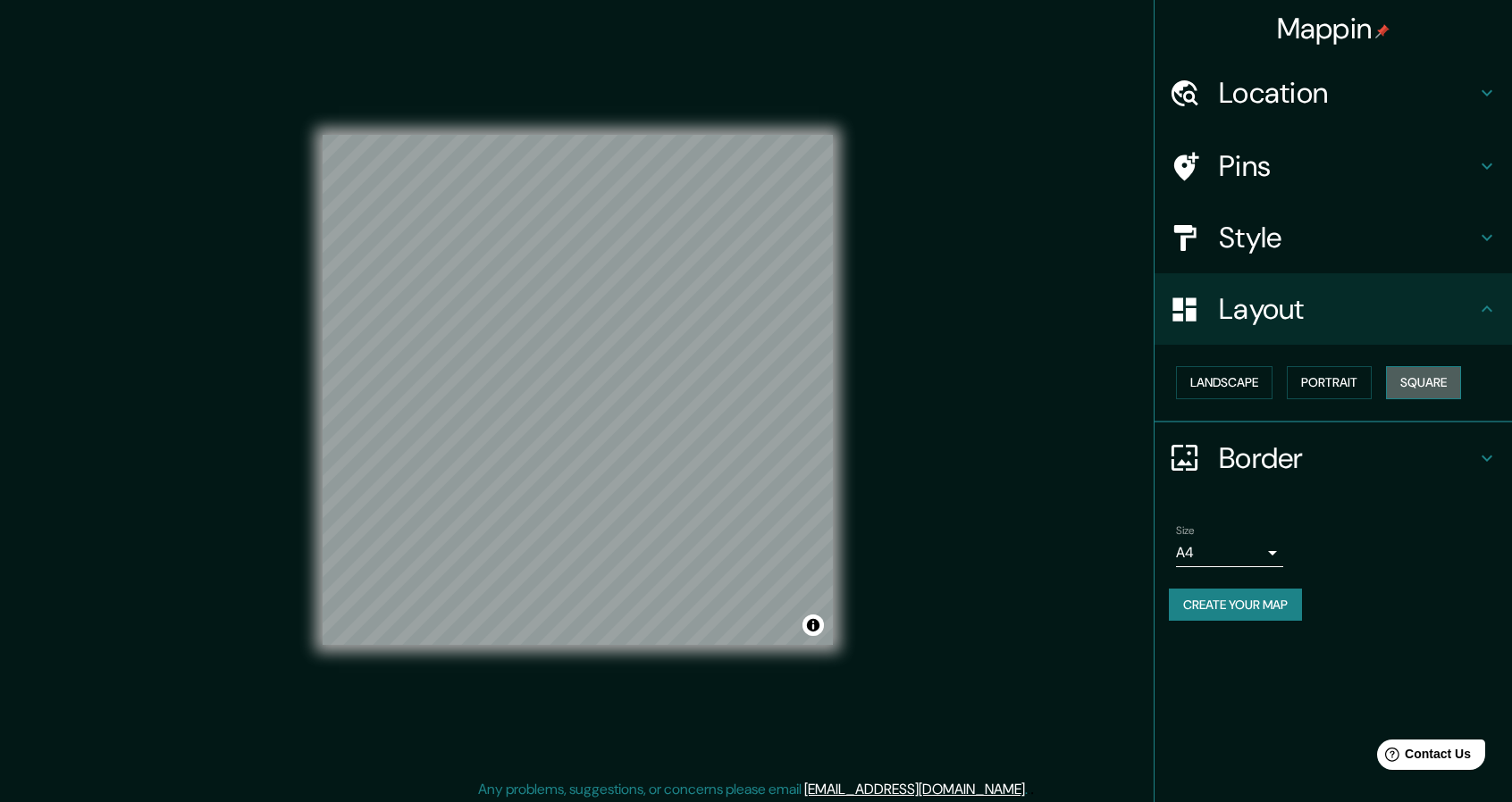
click at [1427, 381] on button "Square" at bounding box center [1423, 382] width 75 height 33
click at [1363, 384] on button "Portrait" at bounding box center [1329, 382] width 85 height 33
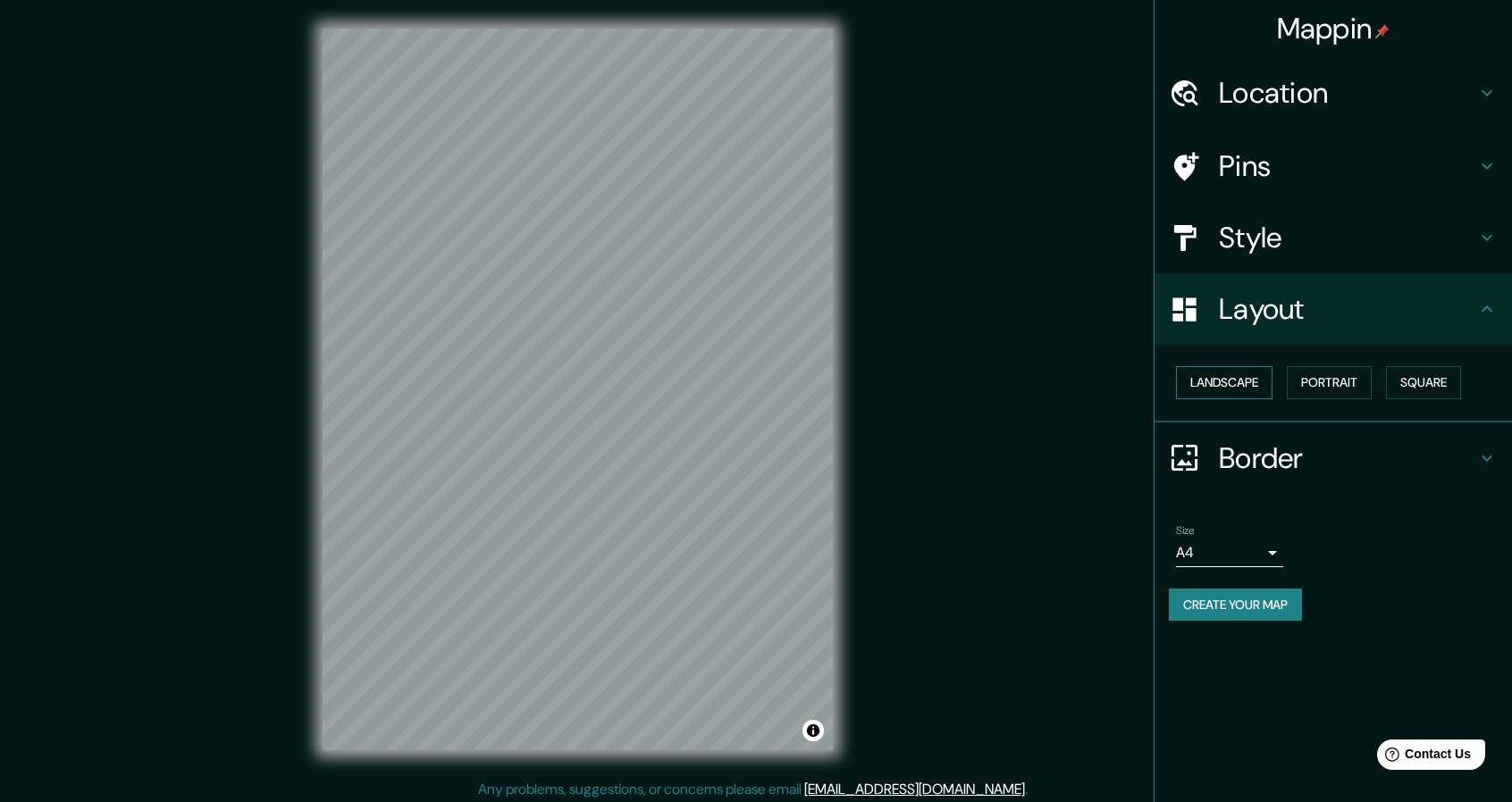
click at [1275, 390] on div "Landscape [GEOGRAPHIC_DATA]" at bounding box center [1341, 383] width 343 height 47
click at [1251, 390] on button "Landscape" at bounding box center [1224, 382] width 97 height 33
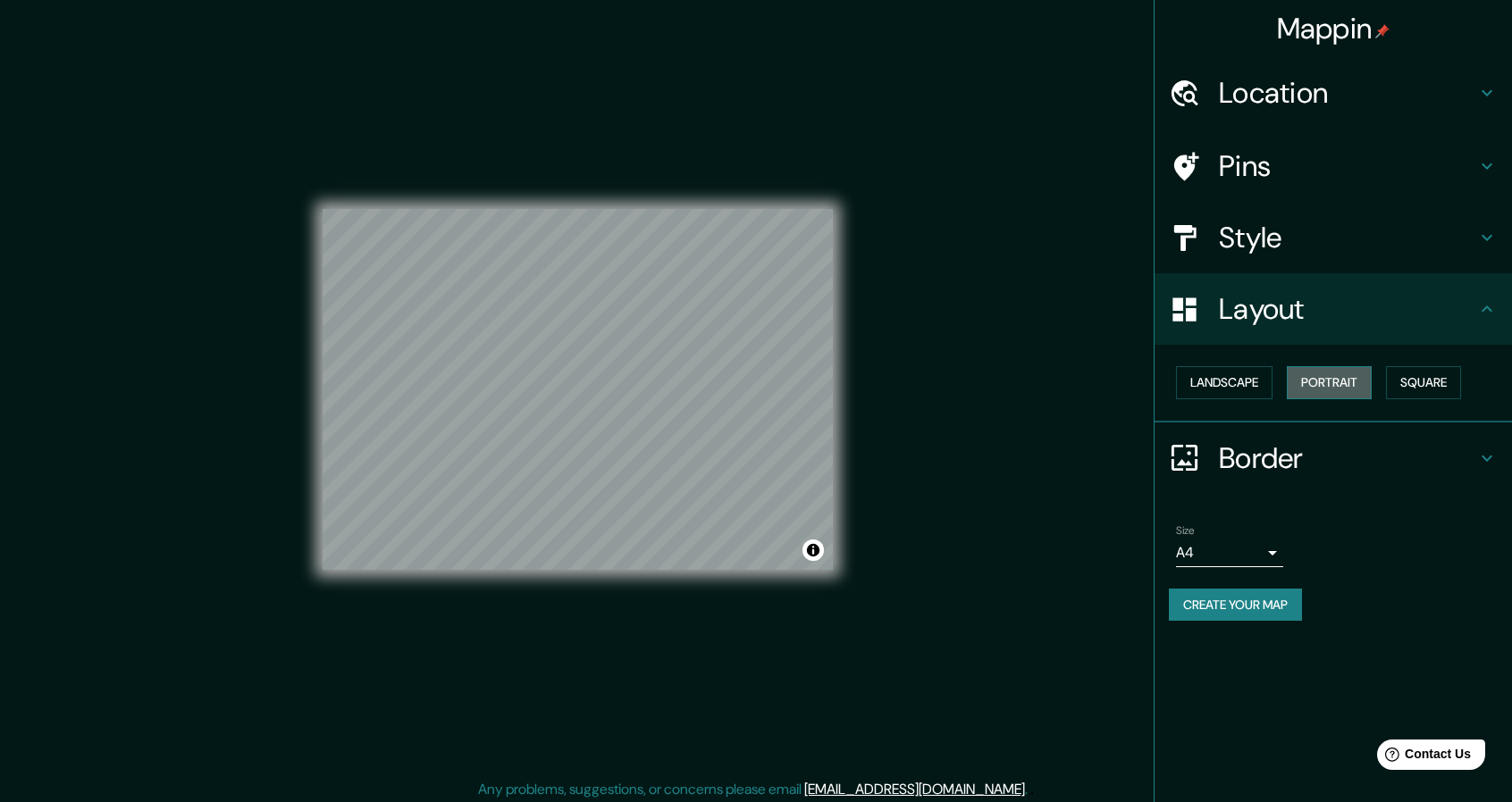
click at [1298, 373] on button "Portrait" at bounding box center [1329, 382] width 85 height 33
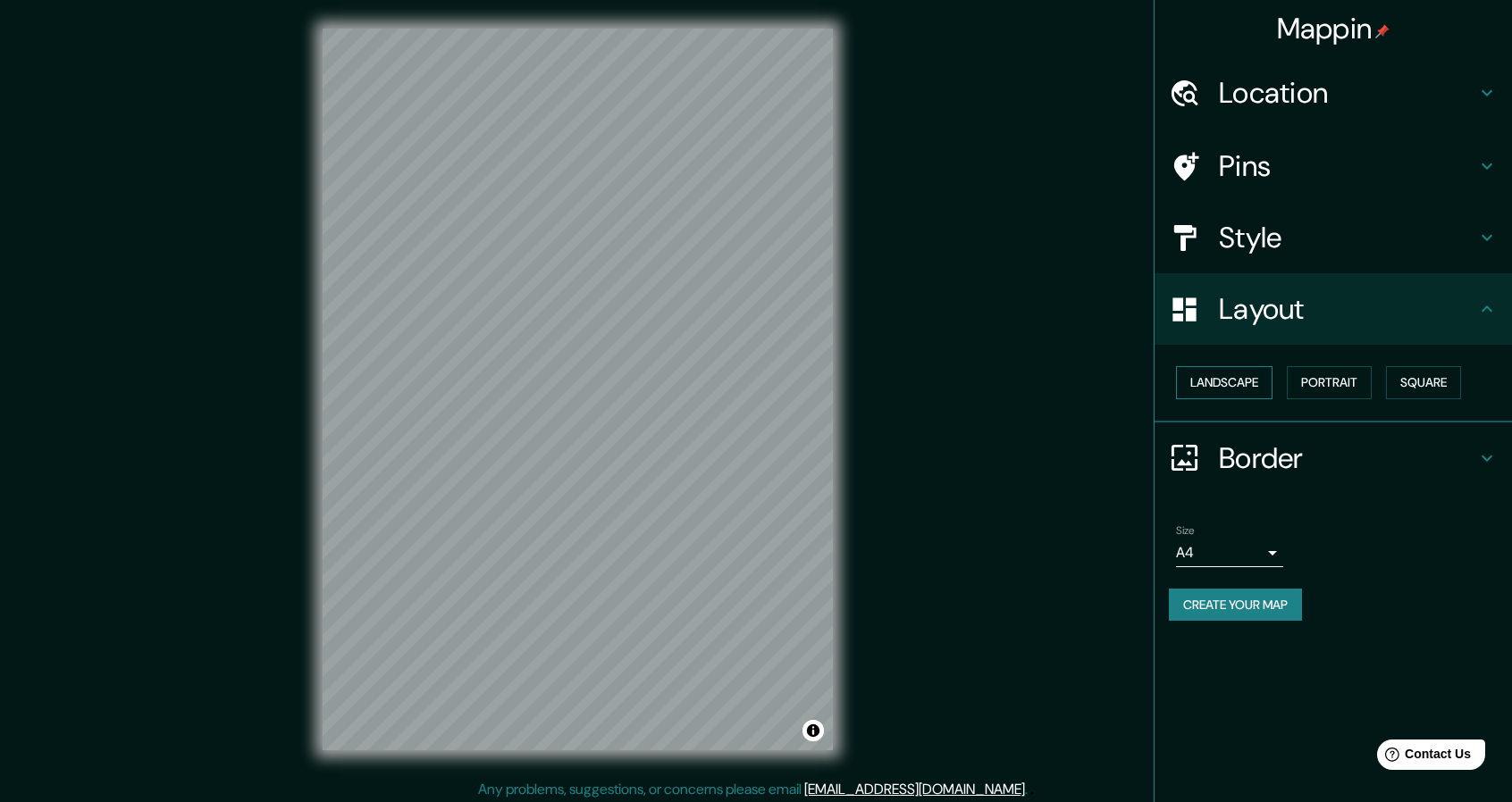
click at [1251, 380] on button "Landscape" at bounding box center [1224, 382] width 97 height 33
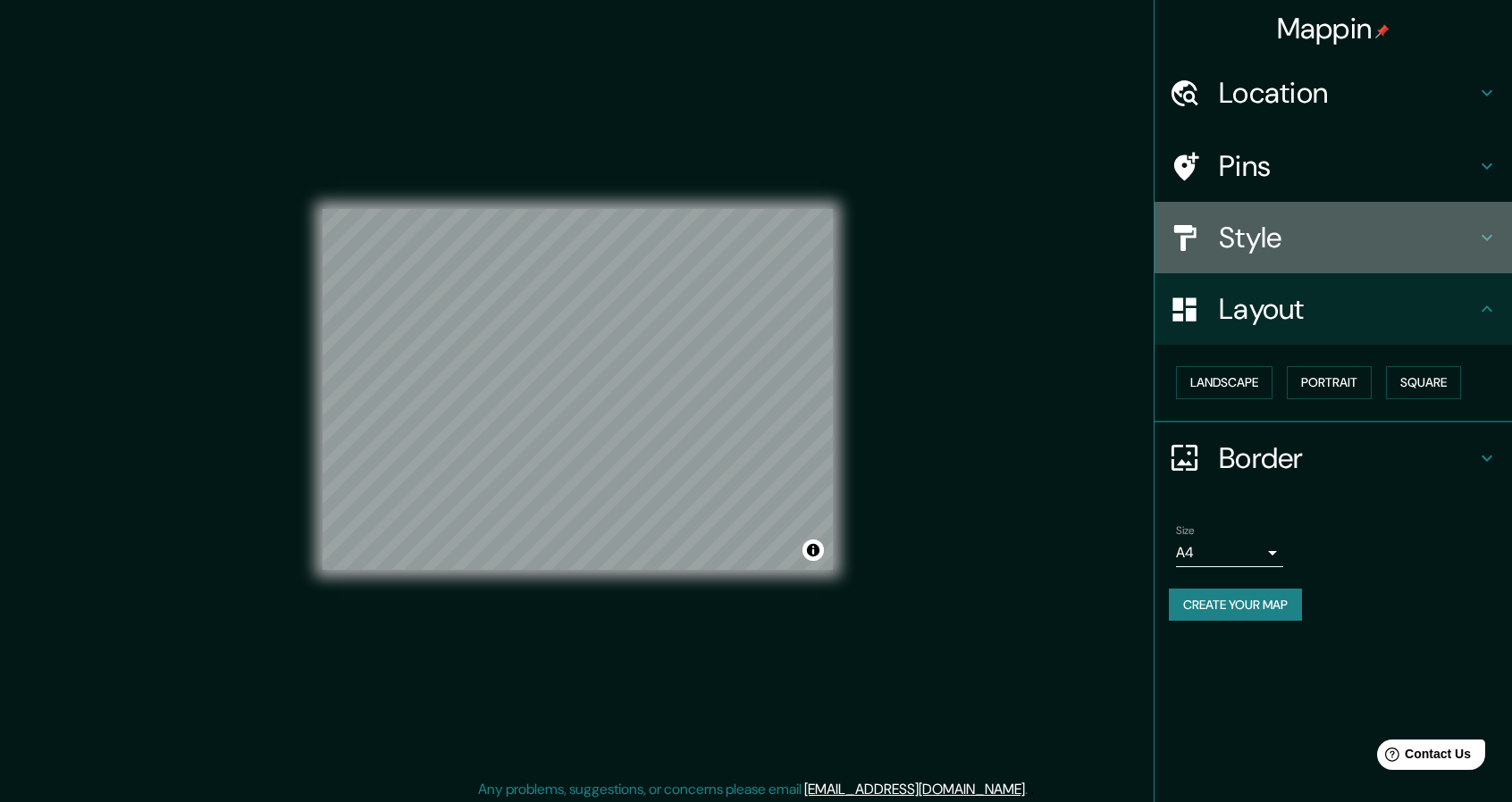
click at [1224, 222] on h4 "Style" at bounding box center [1347, 237] width 257 height 36
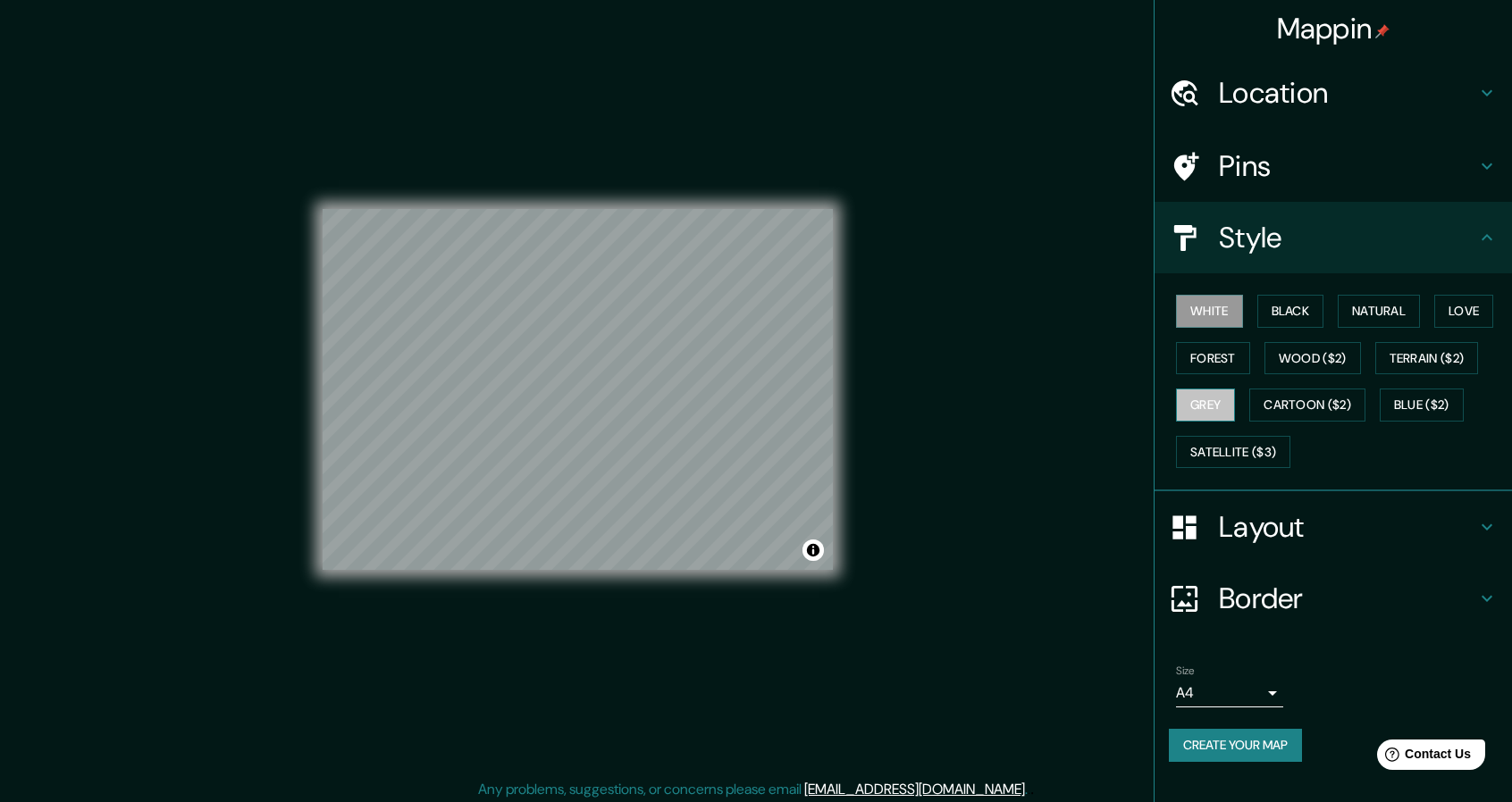
click at [1218, 399] on button "Grey" at bounding box center [1205, 405] width 59 height 33
click at [1219, 368] on button "Forest" at bounding box center [1213, 358] width 74 height 33
click at [899, 482] on div "Mappin Location [GEOGRAPHIC_DATA], [GEOGRAPHIC_DATA], [GEOGRAPHIC_DATA], [GEOGR…" at bounding box center [756, 404] width 1512 height 808
click at [1251, 515] on h4 "Layout" at bounding box center [1347, 527] width 257 height 36
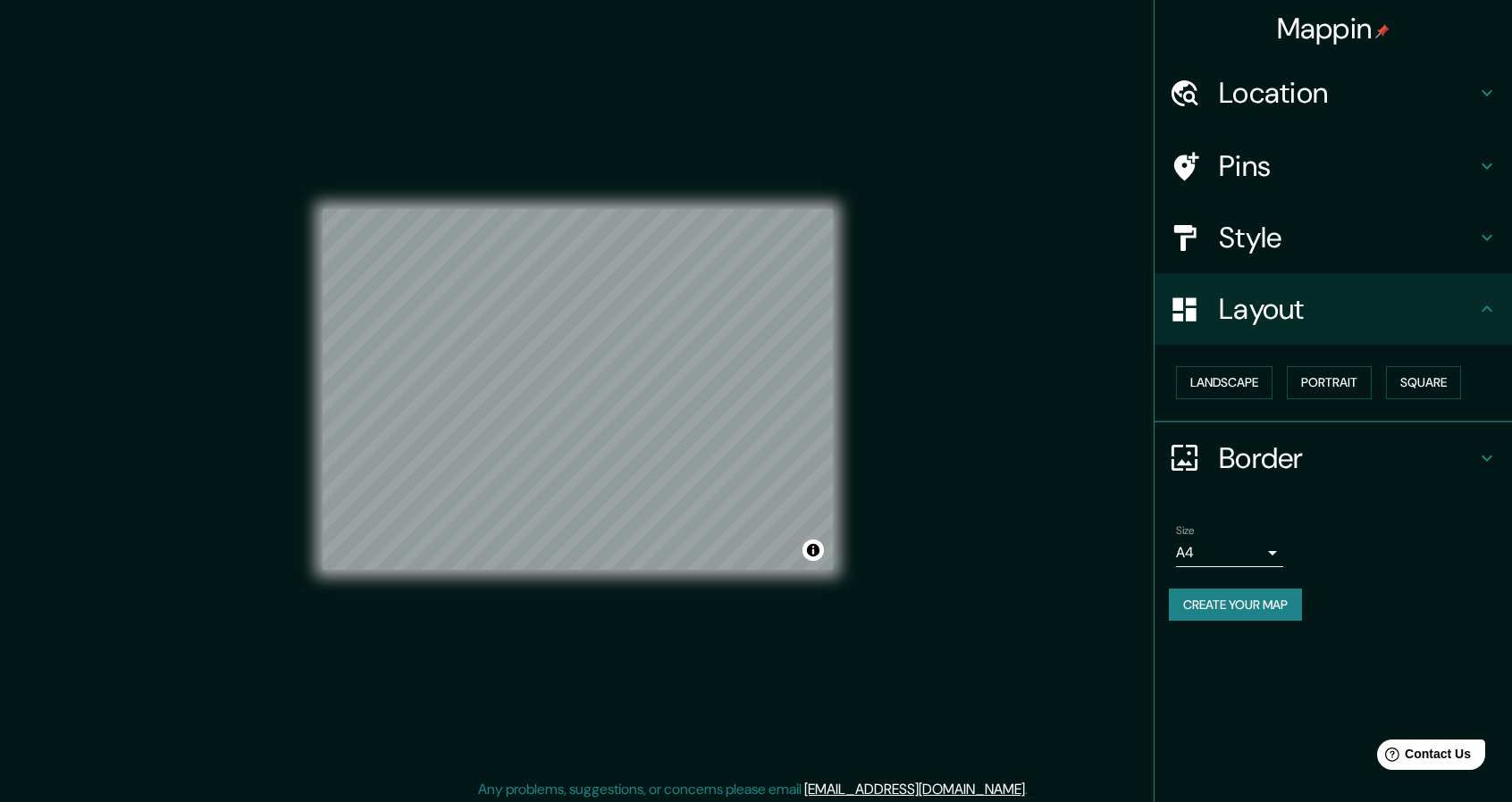
click at [1343, 407] on div "Landscape [GEOGRAPHIC_DATA]" at bounding box center [1333, 384] width 358 height 78
click at [1336, 393] on button "Portrait" at bounding box center [1329, 382] width 85 height 33
